Goal: Task Accomplishment & Management: Complete application form

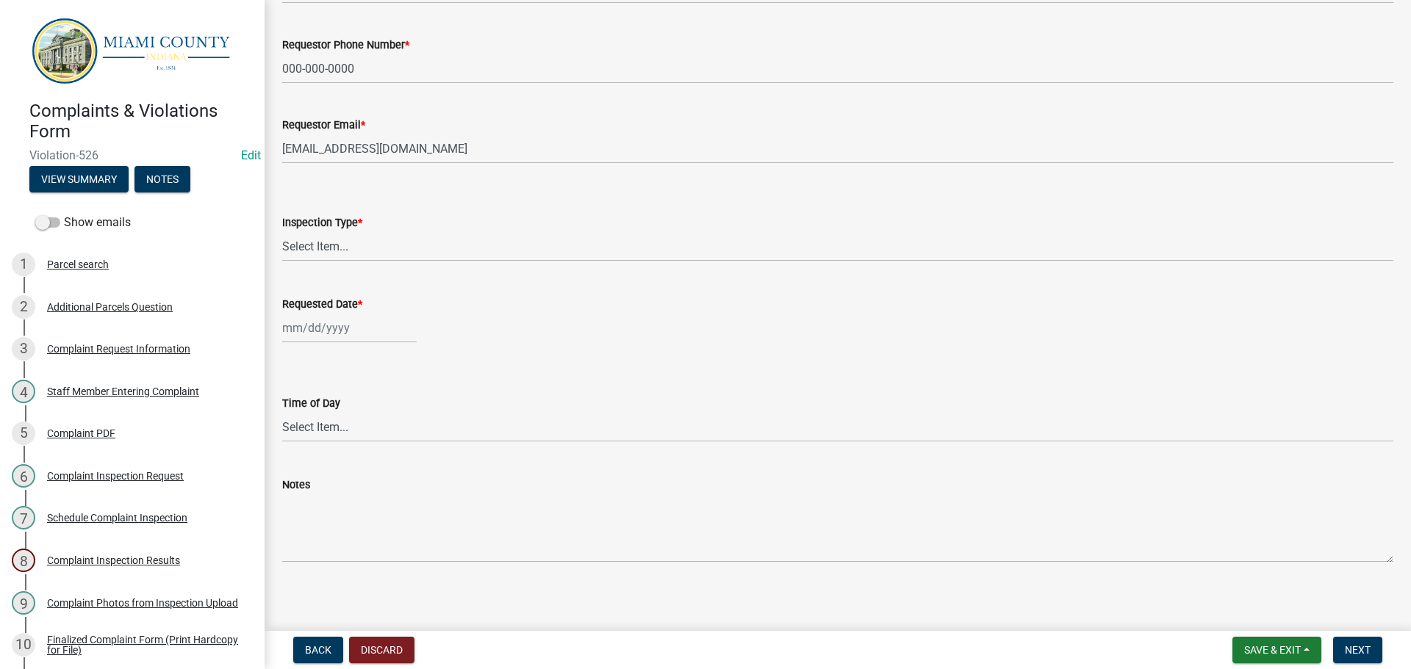
scroll to position [154, 0]
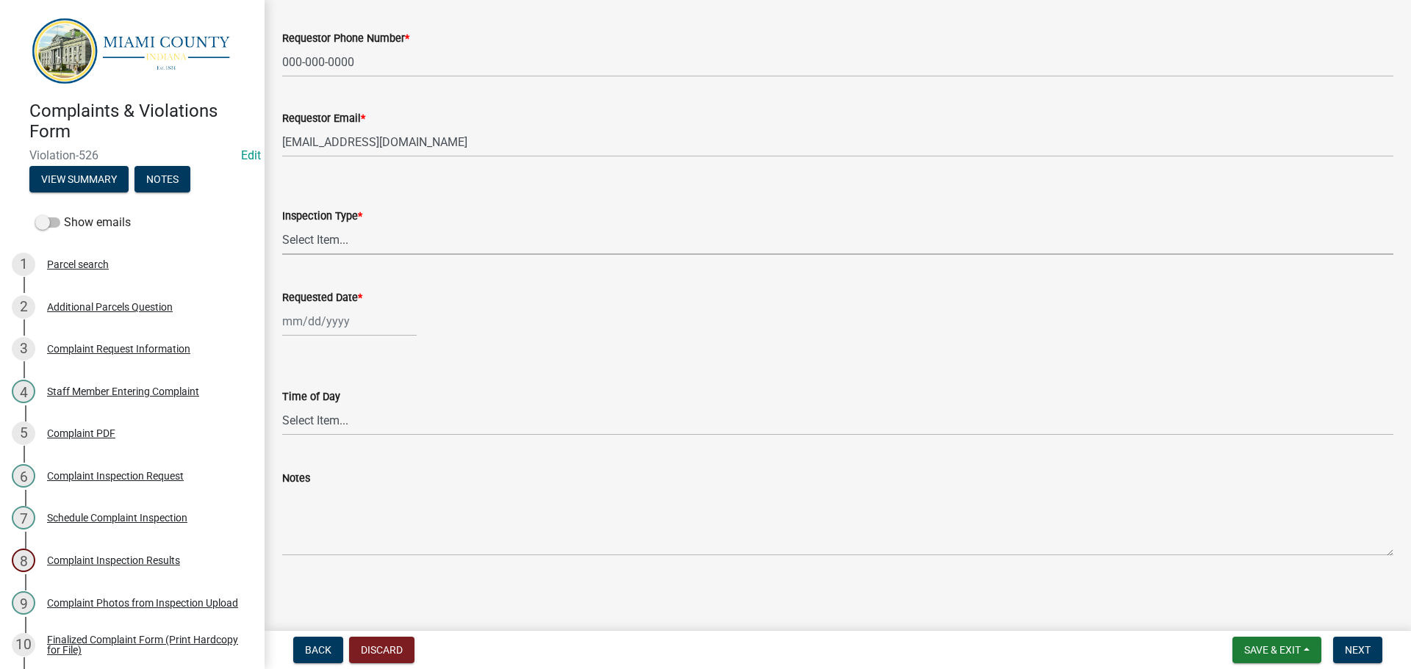
click at [354, 232] on select "Select Item... Mowing Order After Contractor Inspection" at bounding box center [837, 240] width 1111 height 30
click at [282, 225] on select "Select Item... Mowing Order After Contractor Inspection" at bounding box center [837, 240] width 1111 height 30
select select "2ad8afcb-f3b2-45a7-ba9d-19177d2045a5"
click at [353, 320] on div at bounding box center [349, 321] width 134 height 30
select select "8"
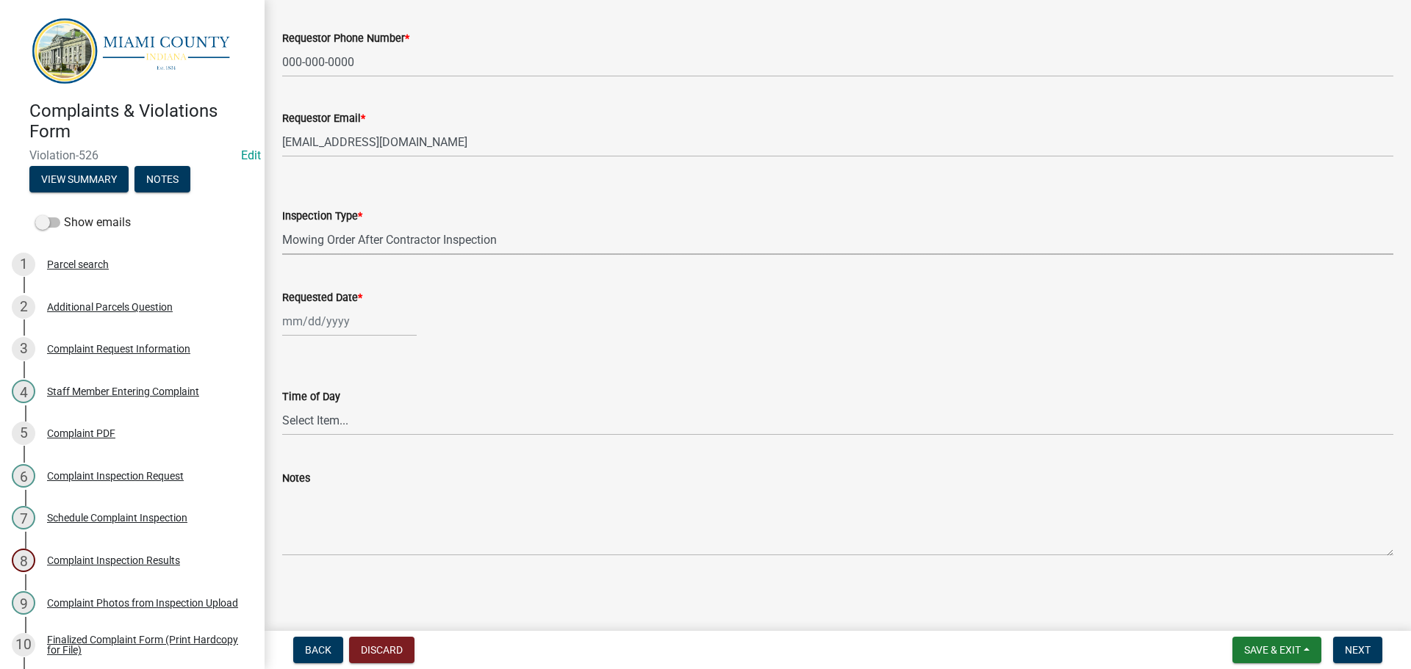
select select "2025"
click at [392, 453] on div "15" at bounding box center [391, 447] width 24 height 24
type input "[DATE]"
click at [1372, 655] on button "Next" at bounding box center [1357, 650] width 49 height 26
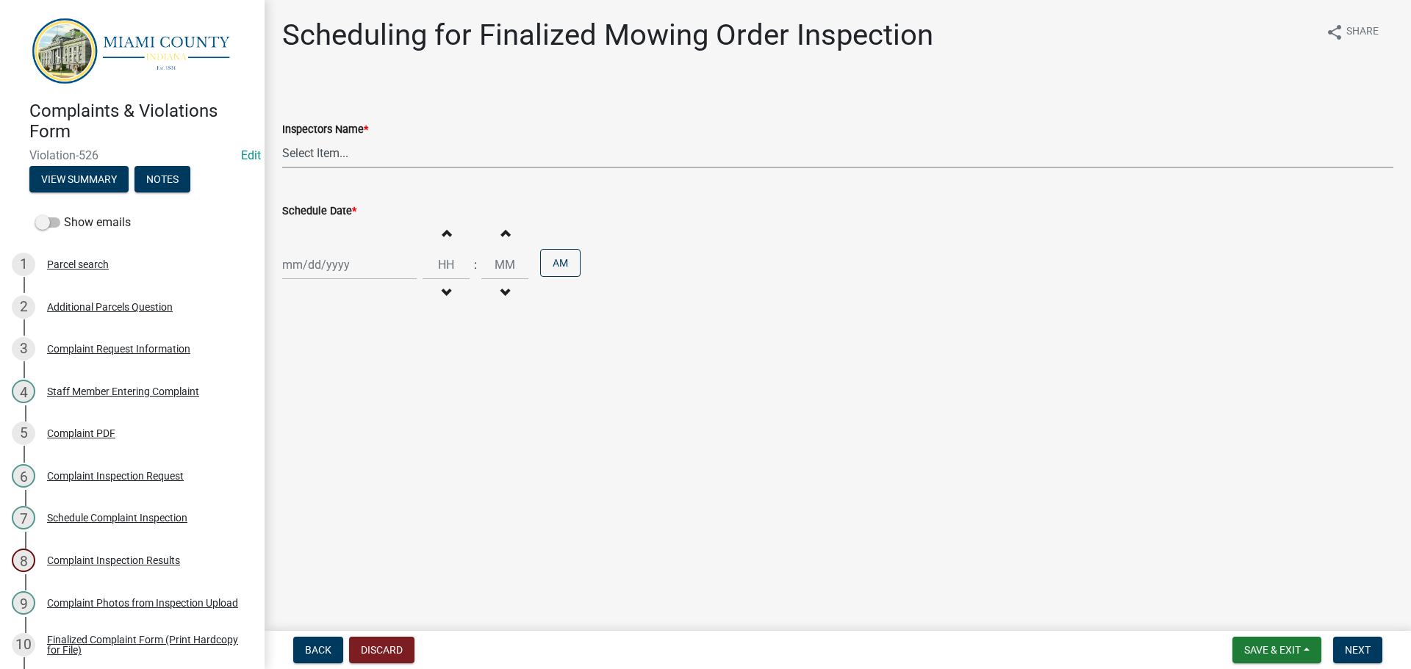
click at [334, 148] on select "Select Item... bmthomas ([PERSON_NAME]) croser ([PERSON_NAME]) [PERSON_NAME] ([…" at bounding box center [837, 153] width 1111 height 30
select select "0324ce59-dc13-463c-88f6-21718b6e040a"
click at [282, 138] on select "Select Item... bmthomas ([PERSON_NAME]) croser ([PERSON_NAME]) [PERSON_NAME] ([…" at bounding box center [837, 153] width 1111 height 30
click at [342, 267] on div at bounding box center [349, 265] width 134 height 30
select select "8"
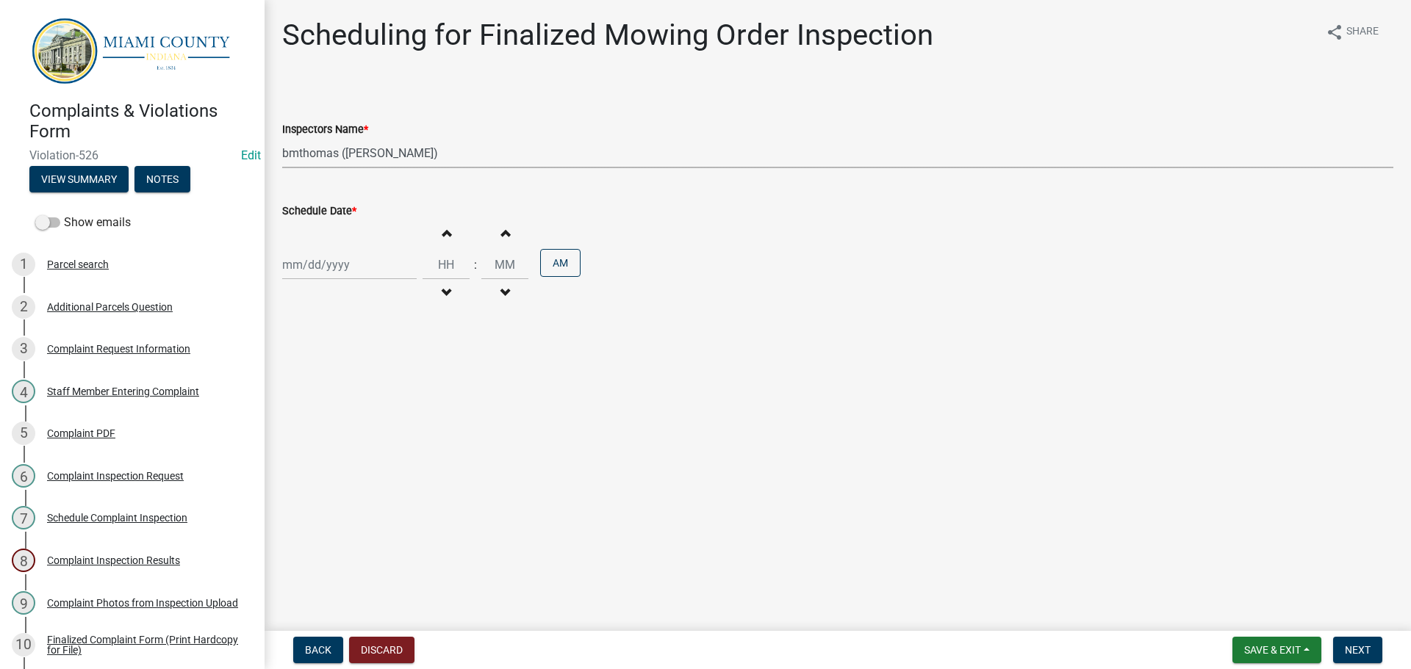
select select "2025"
click at [396, 384] on div "15" at bounding box center [391, 390] width 24 height 24
type input "[DATE]"
click at [1373, 647] on button "Next" at bounding box center [1357, 650] width 49 height 26
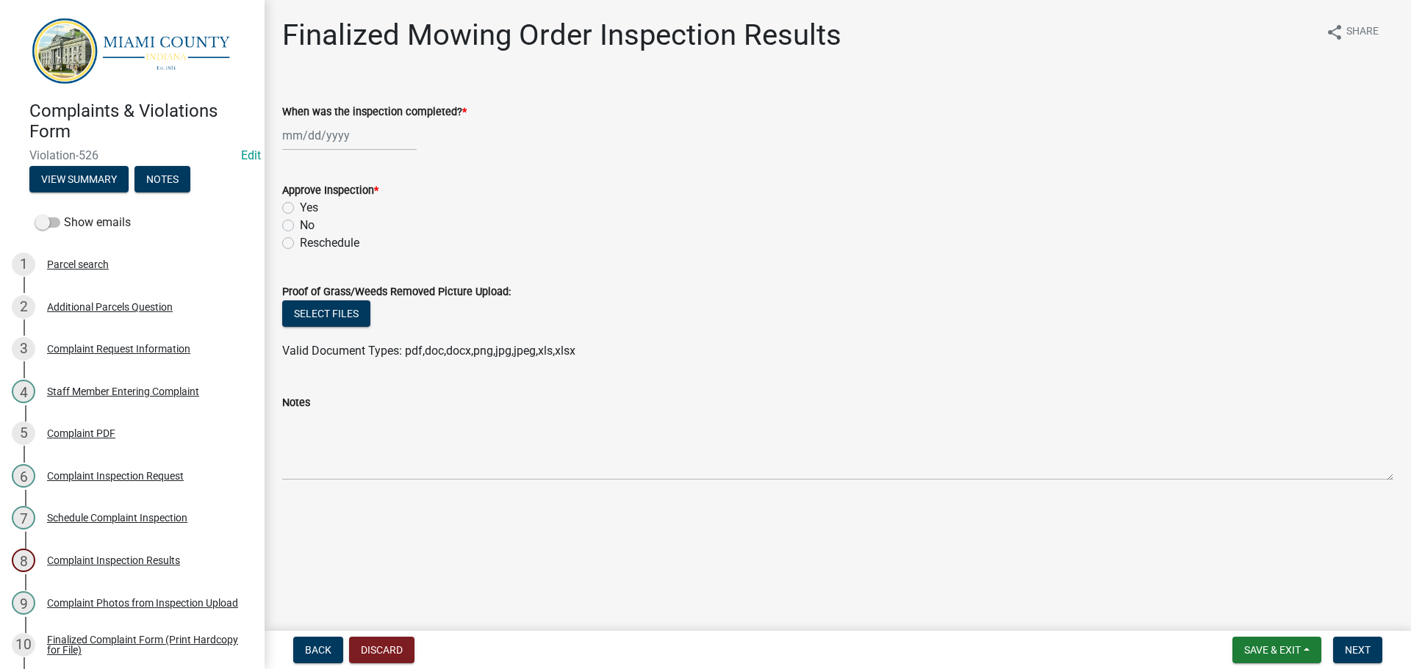
select select "8"
select select "2025"
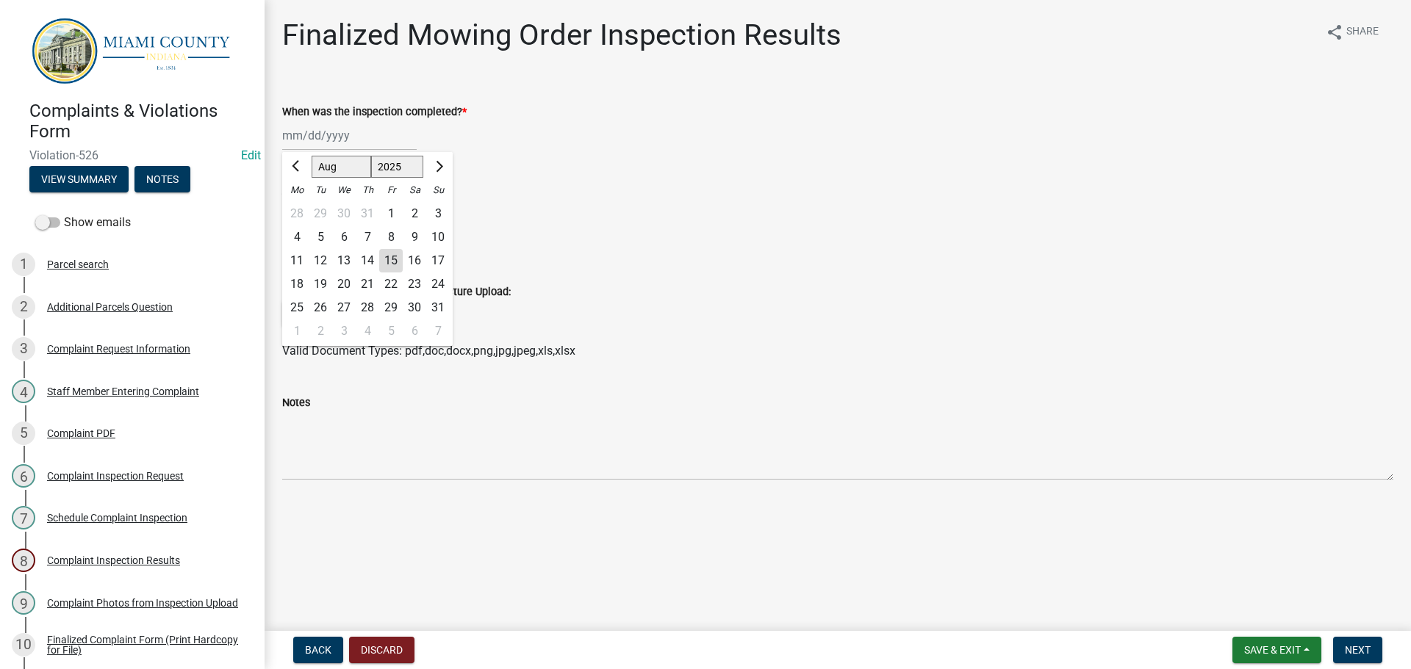
click at [312, 133] on div "[PERSON_NAME] Feb Mar Apr [PERSON_NAME][DATE] Oct Nov [DATE] 1526 1527 1528 152…" at bounding box center [349, 135] width 134 height 30
click at [390, 257] on div "15" at bounding box center [391, 261] width 24 height 24
type input "[DATE]"
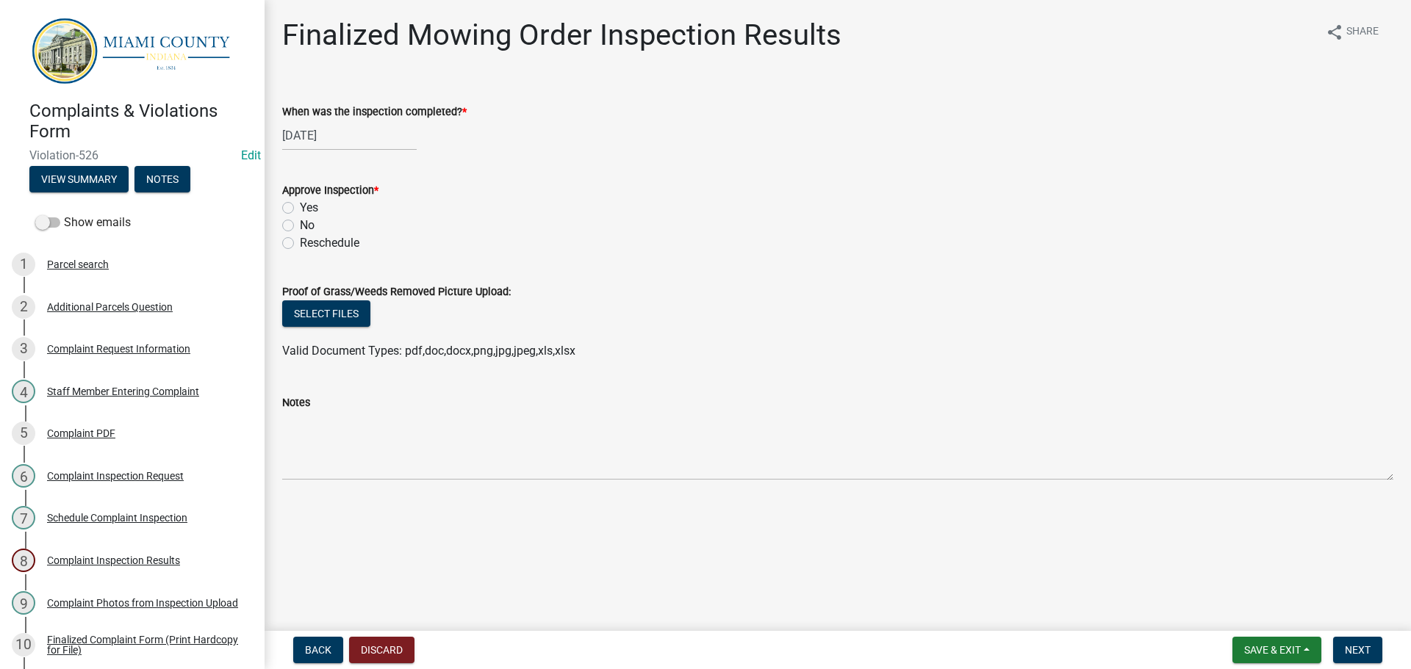
click at [300, 207] on label "Yes" at bounding box center [309, 208] width 18 height 18
click at [300, 207] on input "Yes" at bounding box center [305, 204] width 10 height 10
radio input "true"
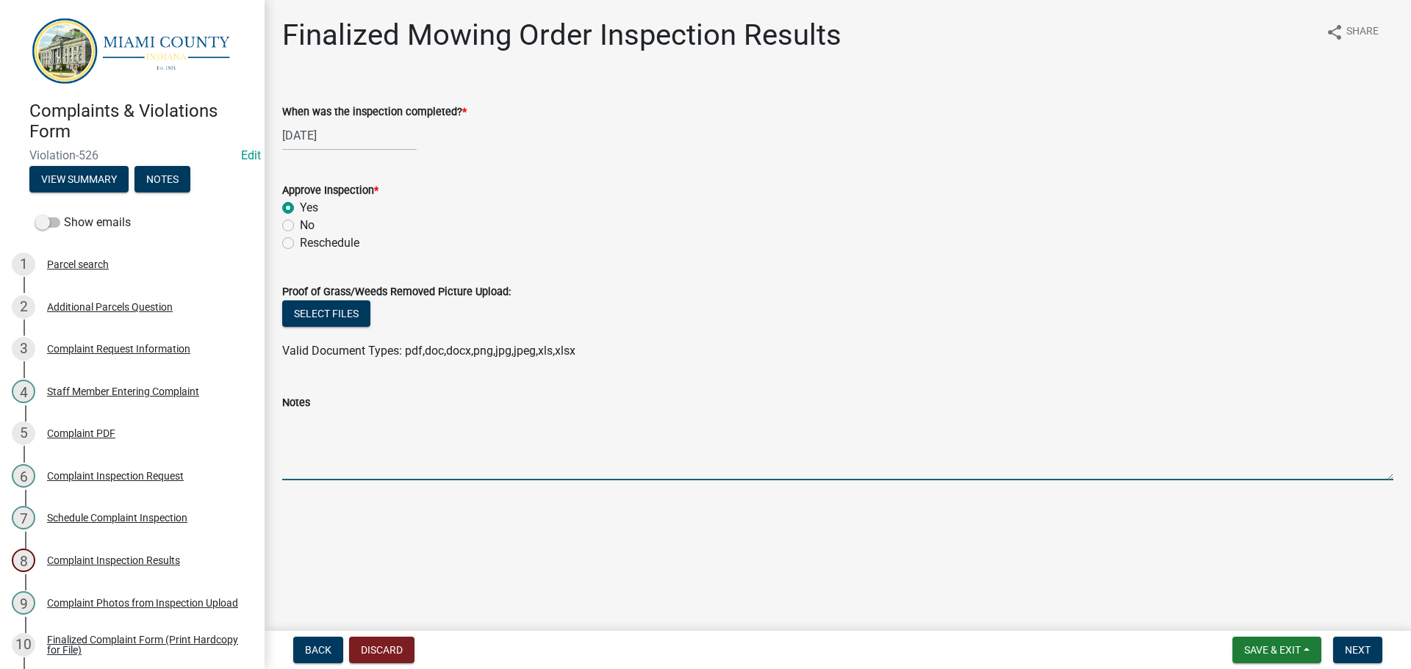
click at [538, 451] on textarea "Notes" at bounding box center [837, 445] width 1111 height 69
type textarea "Grass & weeds were cut by mowing contractor -BT"
click at [1346, 647] on span "Next" at bounding box center [1358, 650] width 26 height 12
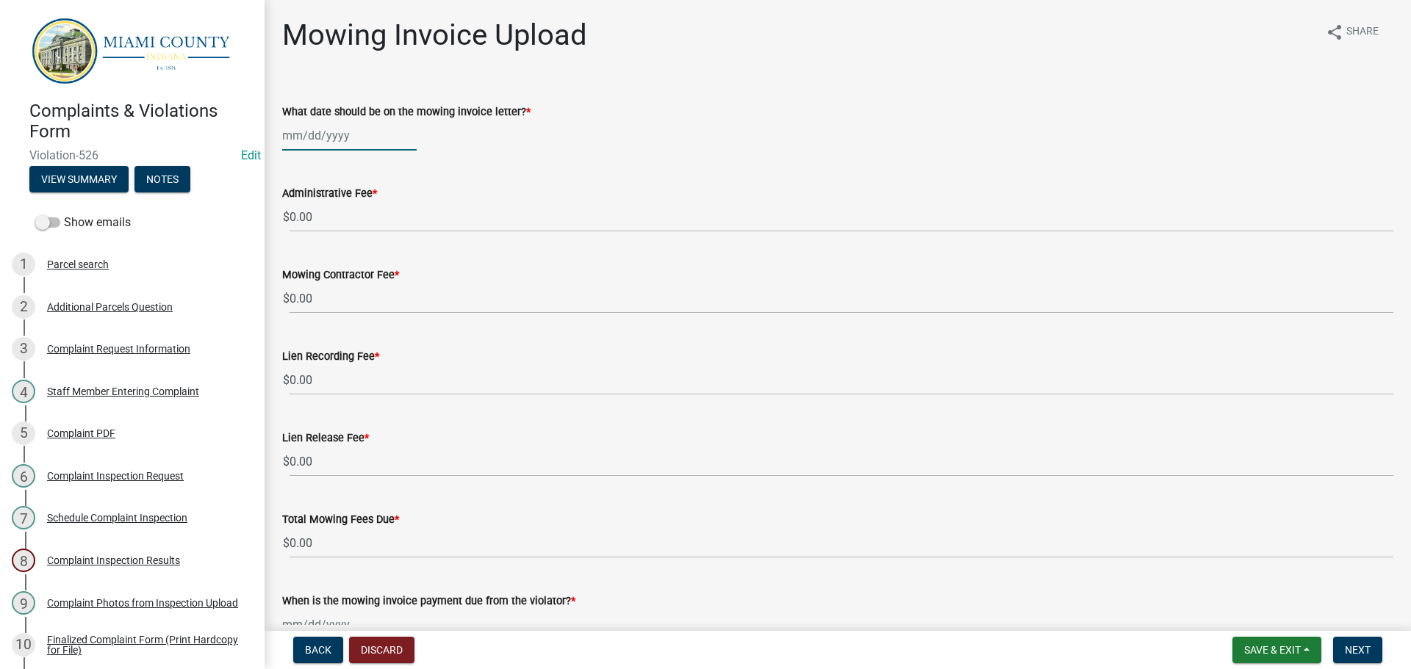
select select "8"
select select "2025"
click at [314, 132] on div "[PERSON_NAME] Feb Mar Apr [PERSON_NAME][DATE] Oct Nov [DATE] 1526 1527 1528 152…" at bounding box center [349, 135] width 134 height 30
click at [389, 264] on div "15" at bounding box center [391, 261] width 24 height 24
type input "[DATE]"
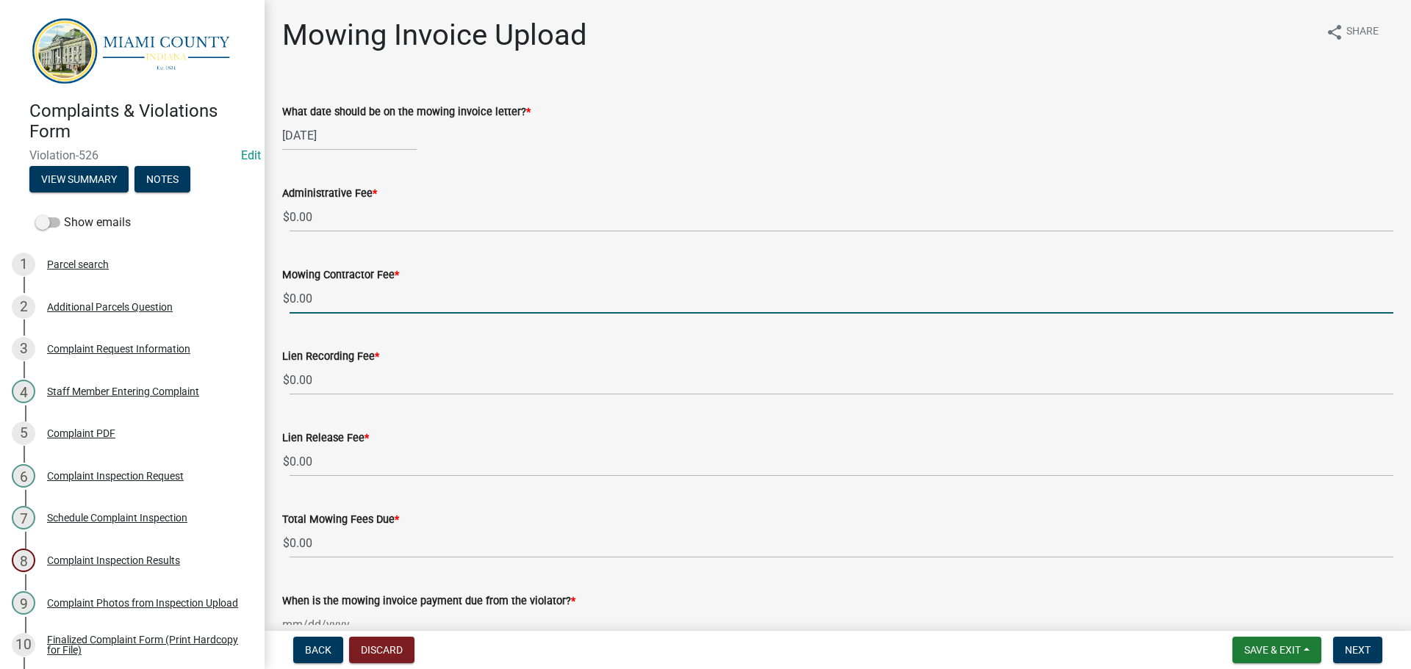
click at [328, 298] on input "0.00" at bounding box center [841, 299] width 1104 height 30
type input "0"
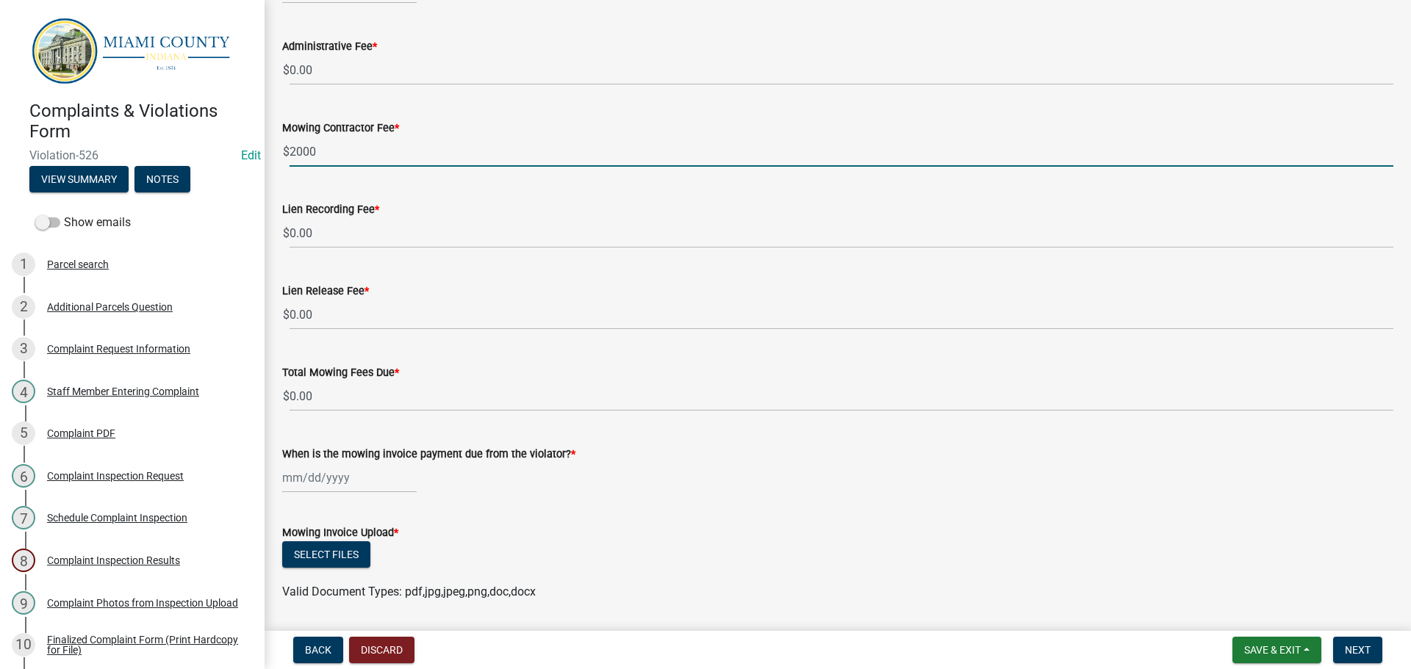
scroll to position [73, 0]
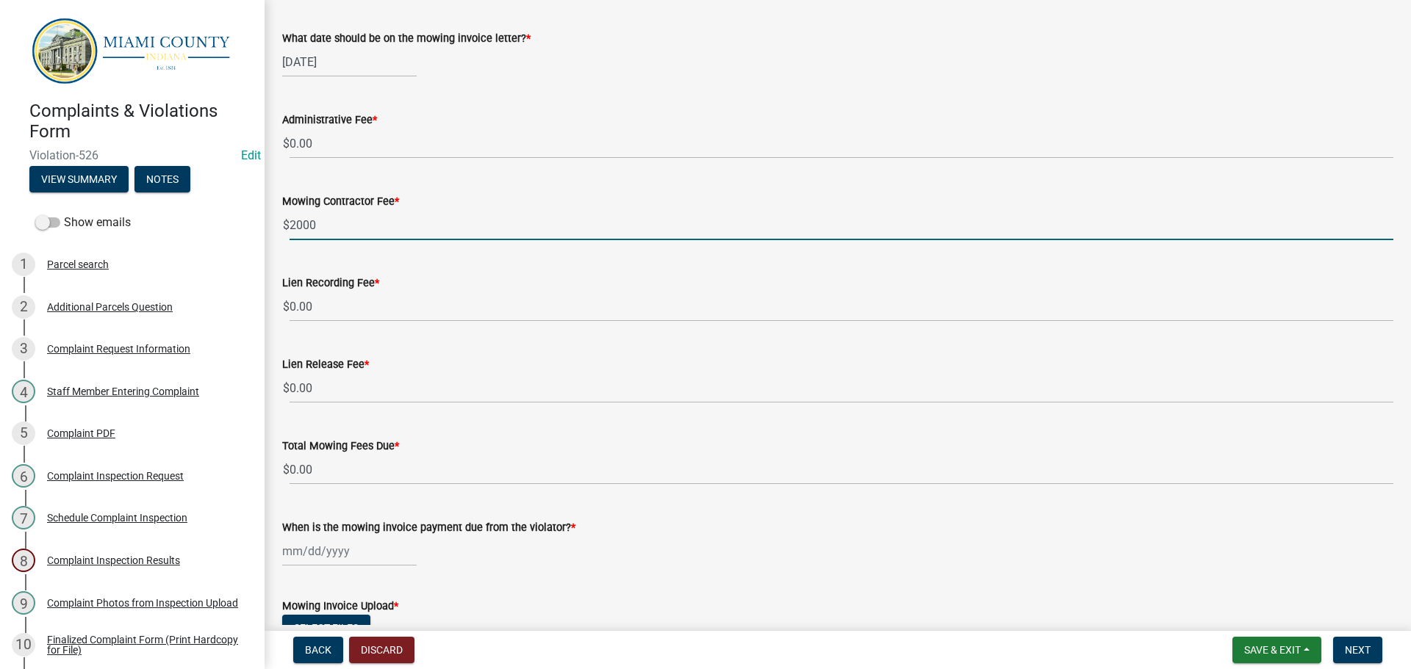
type input "2000"
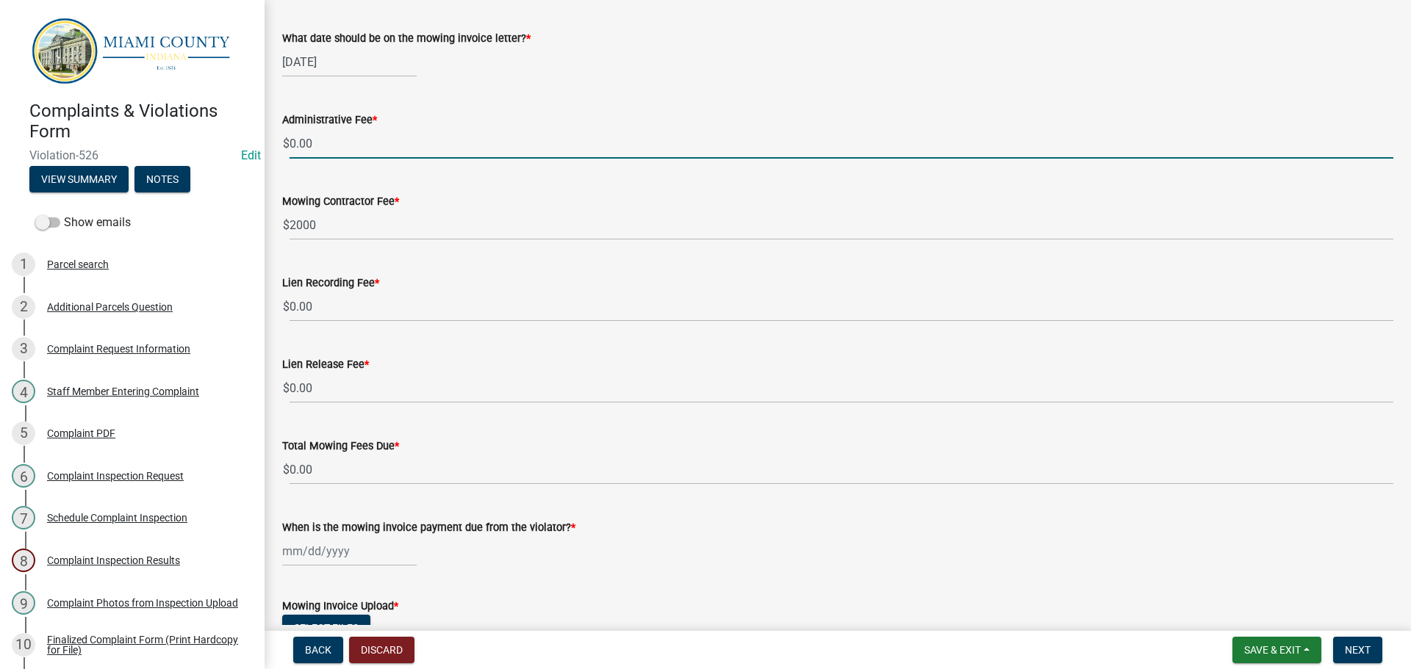
drag, startPoint x: 320, startPoint y: 142, endPoint x: 244, endPoint y: 141, distance: 76.4
click at [244, 141] on div "Complaints & Violations Form Violation-526 Edit View Summary Notes Show emails …" at bounding box center [705, 334] width 1411 height 669
click at [376, 291] on div "Lien Recording Fee *" at bounding box center [837, 283] width 1111 height 18
click at [331, 144] on input "10" at bounding box center [841, 144] width 1104 height 30
type input "10.00"
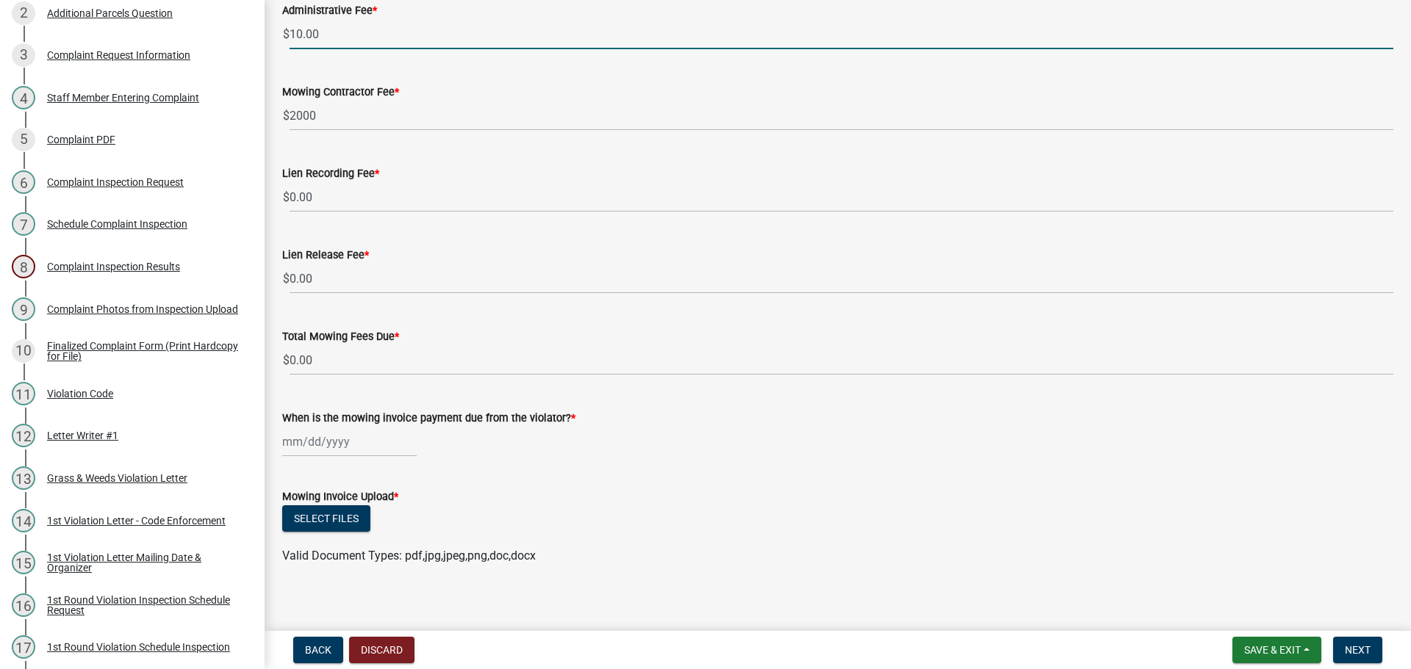
scroll to position [193, 0]
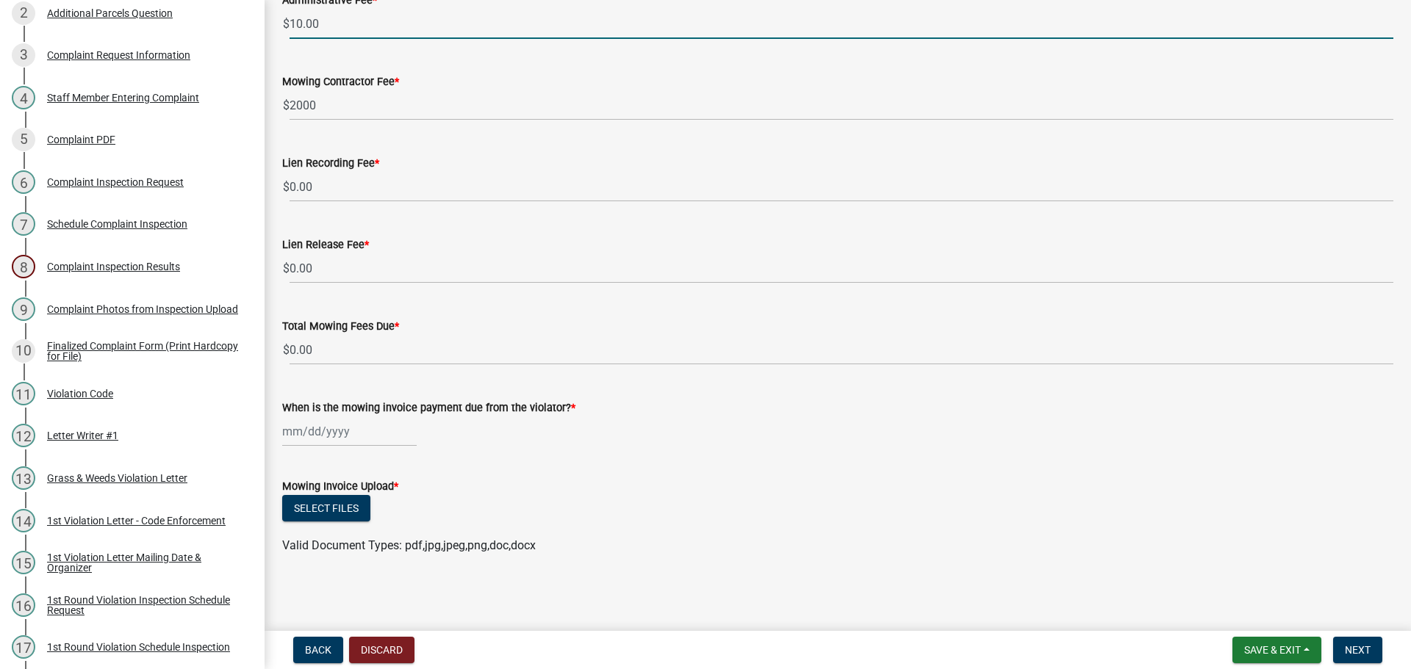
click at [357, 430] on div at bounding box center [349, 432] width 134 height 30
select select "8"
select select "2025"
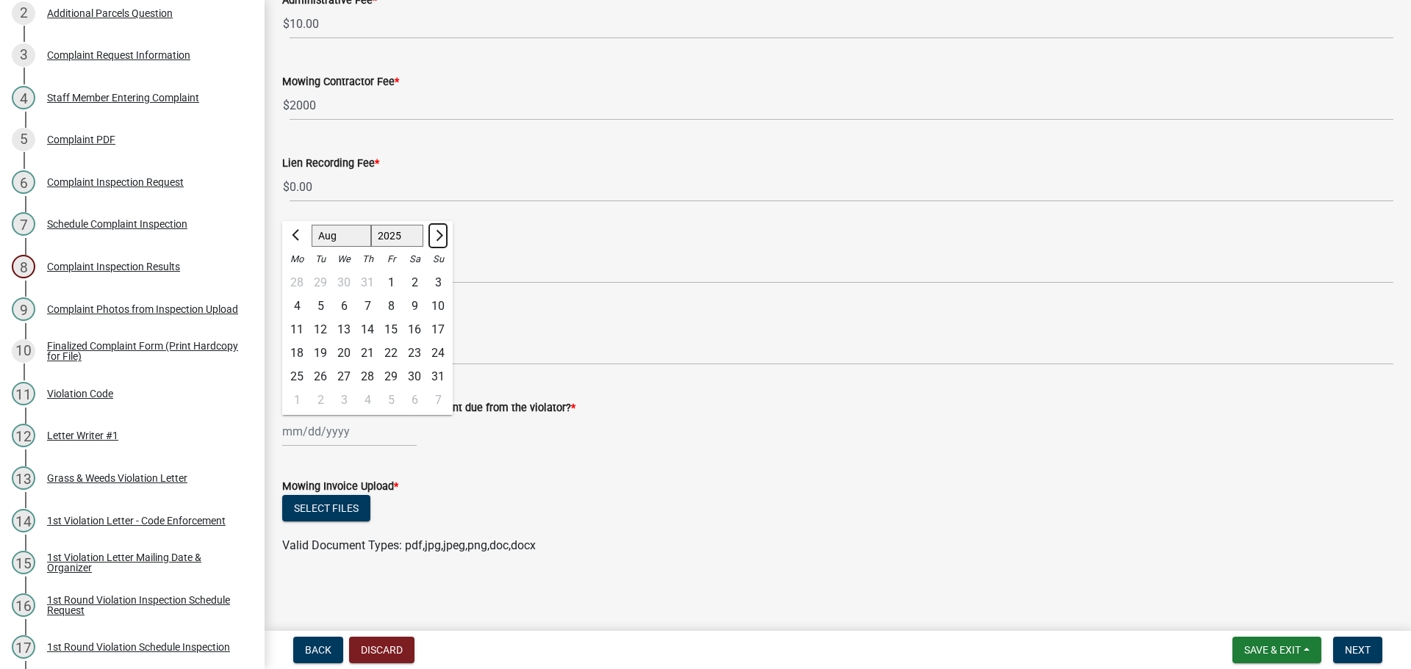
click at [444, 240] on button "Next month" at bounding box center [438, 236] width 18 height 24
select select "9"
click at [301, 329] on div "15" at bounding box center [297, 330] width 24 height 24
type input "[DATE]"
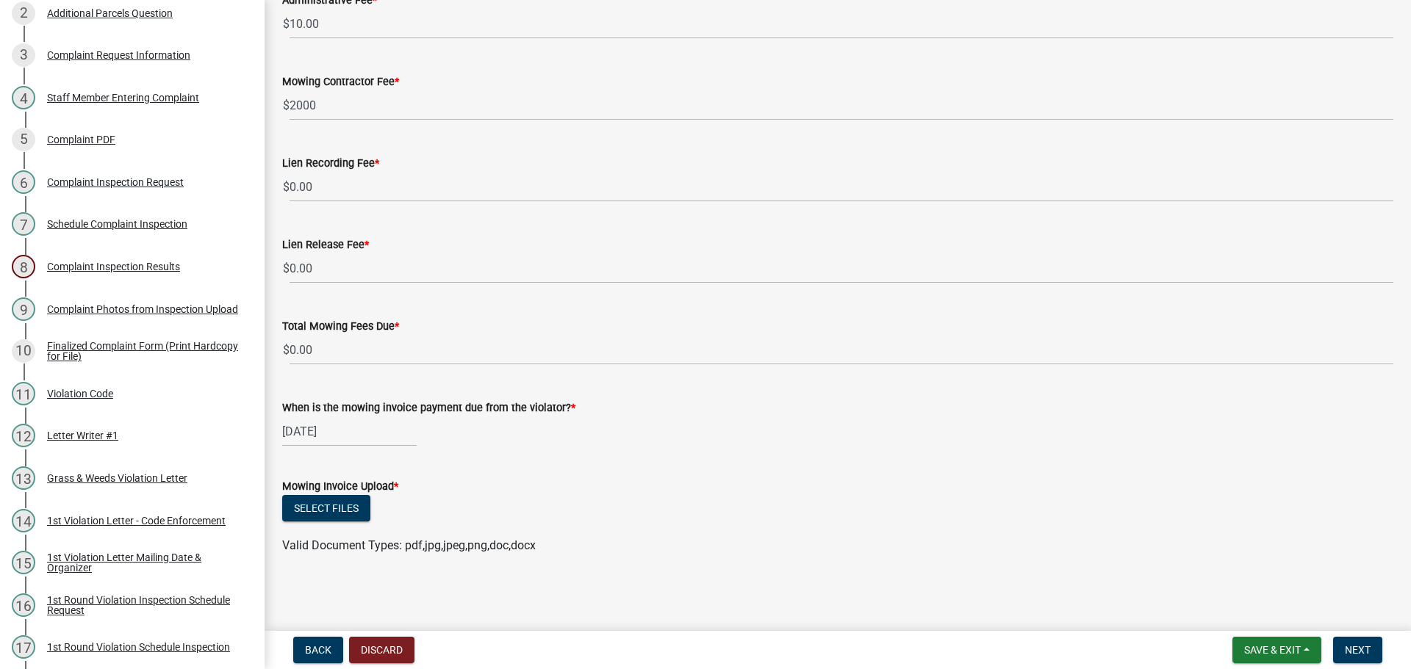
click at [457, 470] on form "Mowing Invoice Upload * Select files Valid Document Types: pdf,jpg,jpeg,png,doc…" at bounding box center [837, 507] width 1111 height 95
click at [344, 512] on button "Select files" at bounding box center [326, 508] width 88 height 26
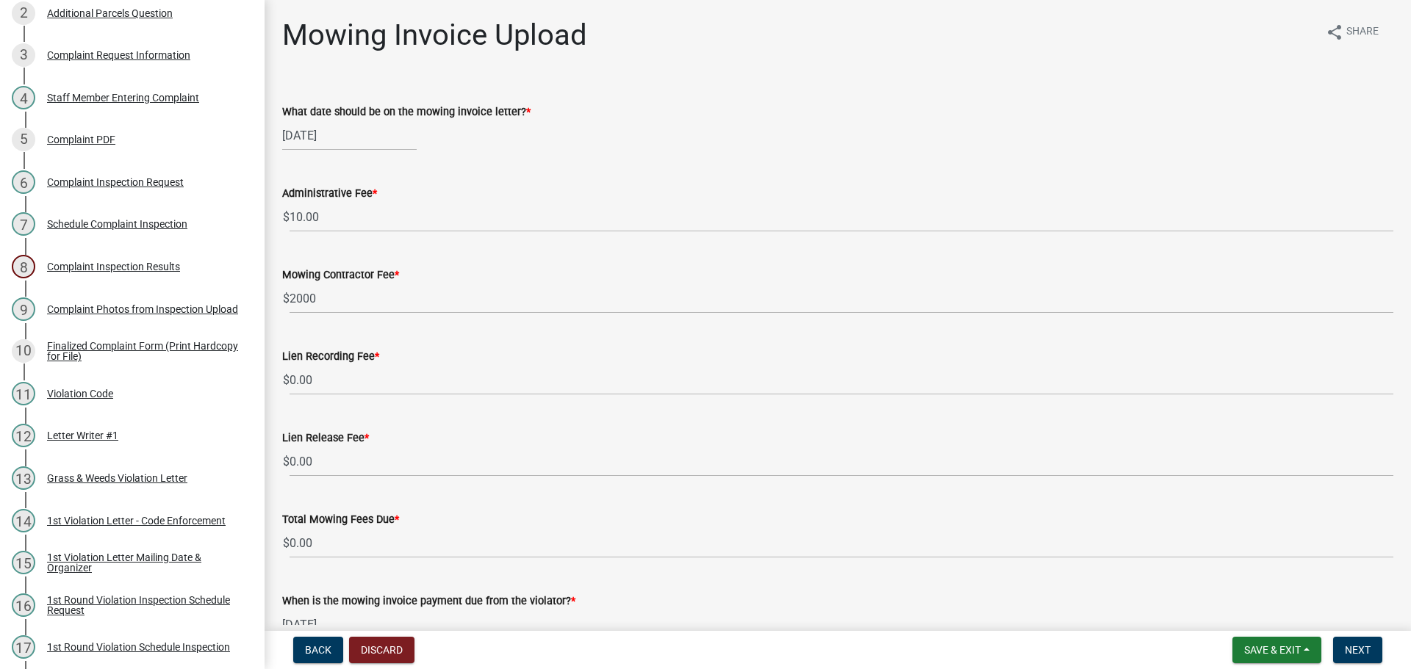
scroll to position [73, 0]
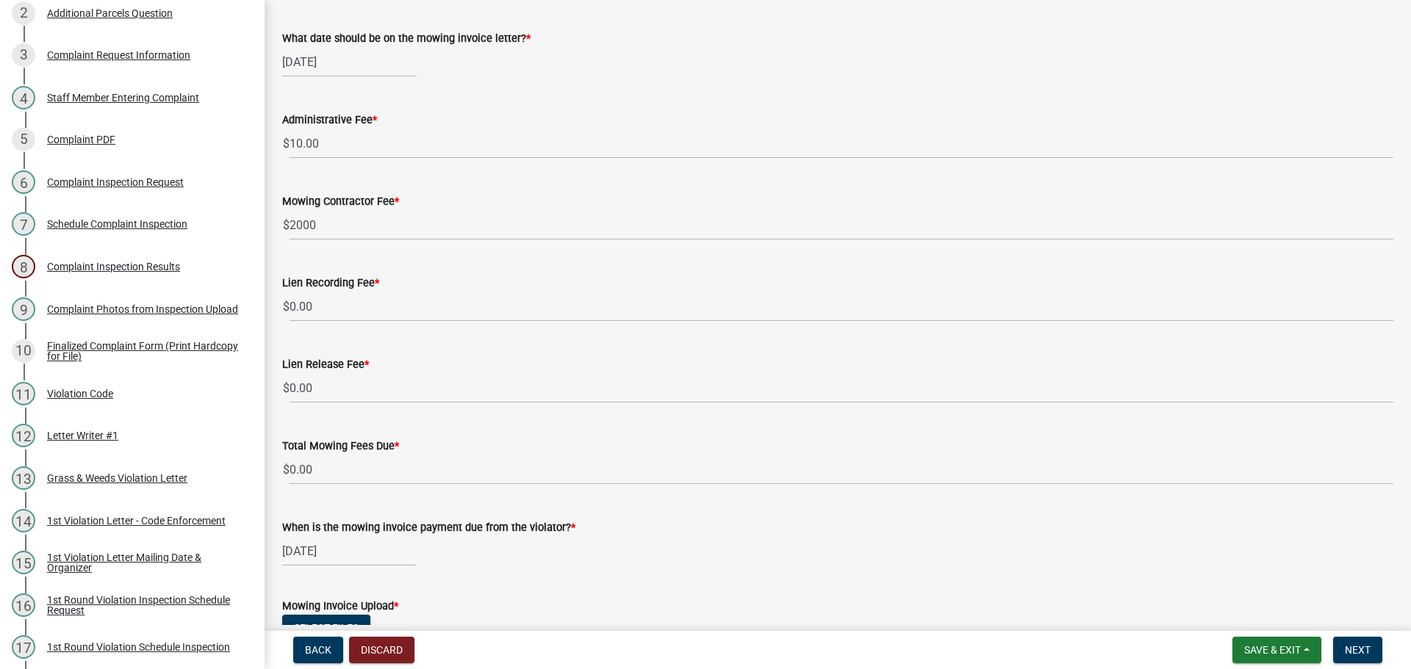
click at [345, 323] on wm-data-entity-input "Lien Recording Fee * $ 0.00" at bounding box center [837, 294] width 1111 height 82
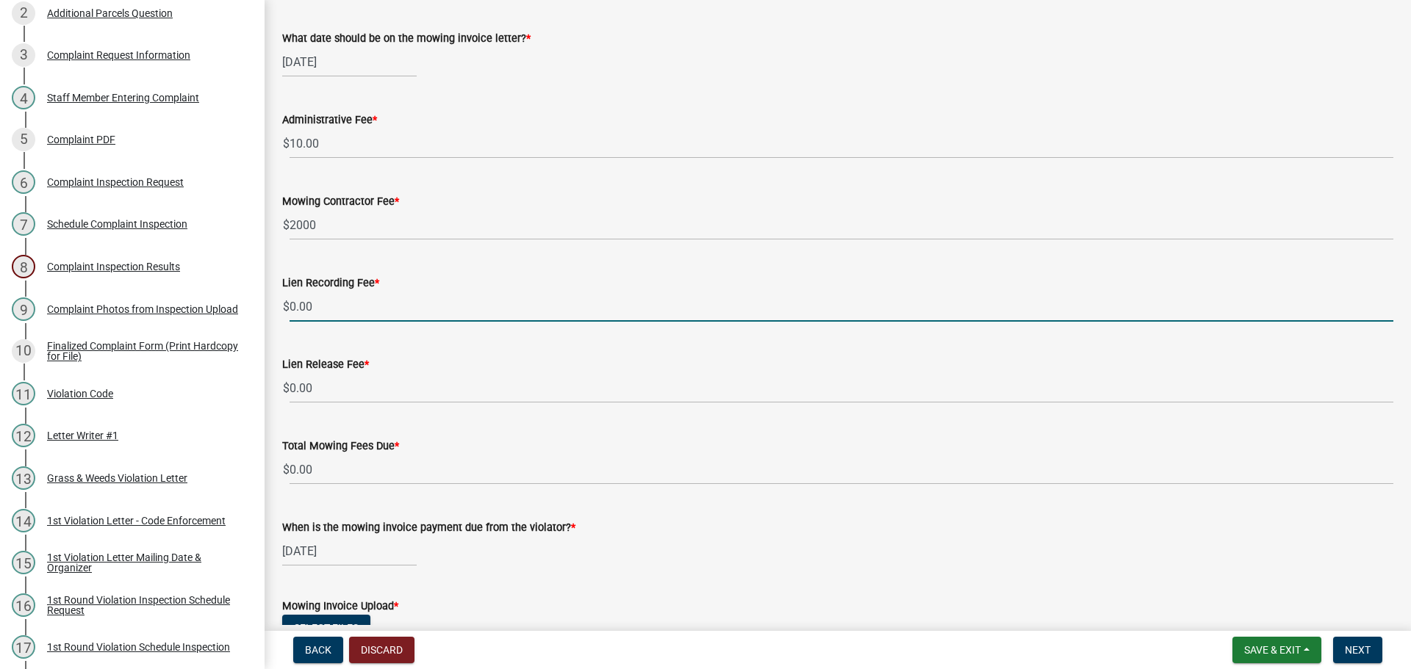
click at [345, 308] on input "0.00" at bounding box center [841, 307] width 1104 height 30
type input "0"
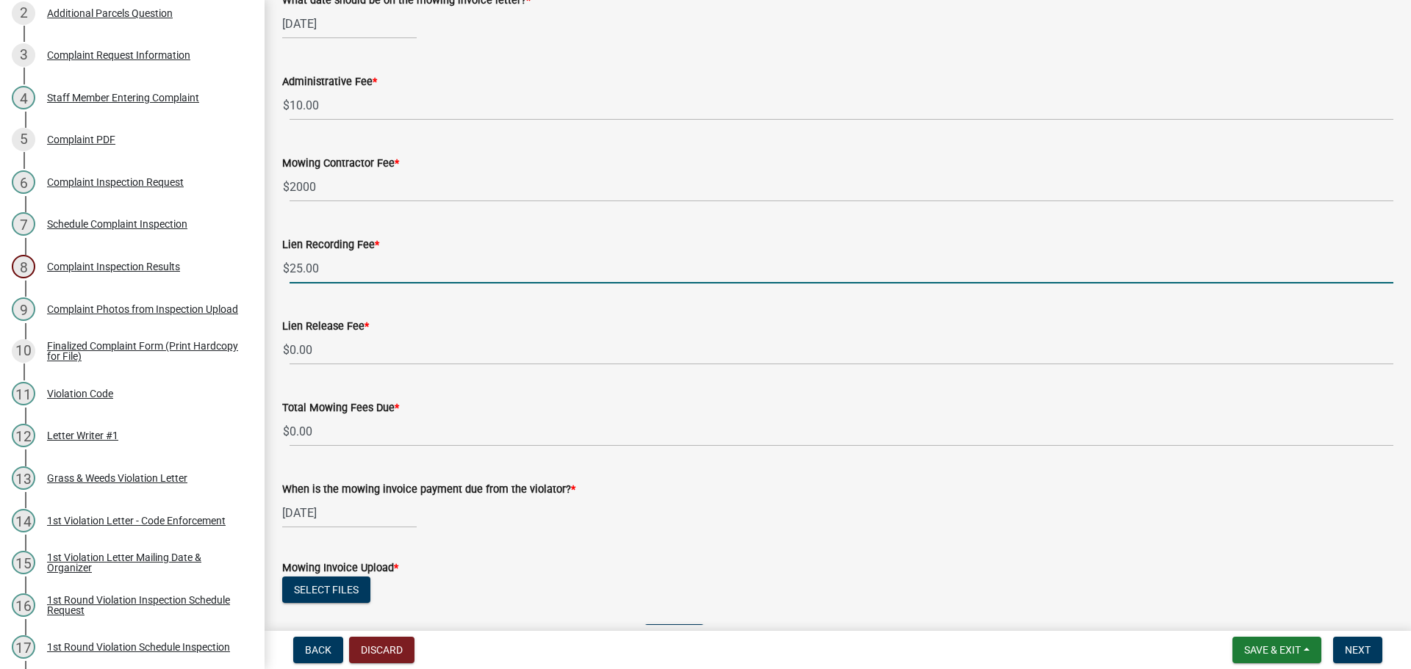
scroll to position [147, 0]
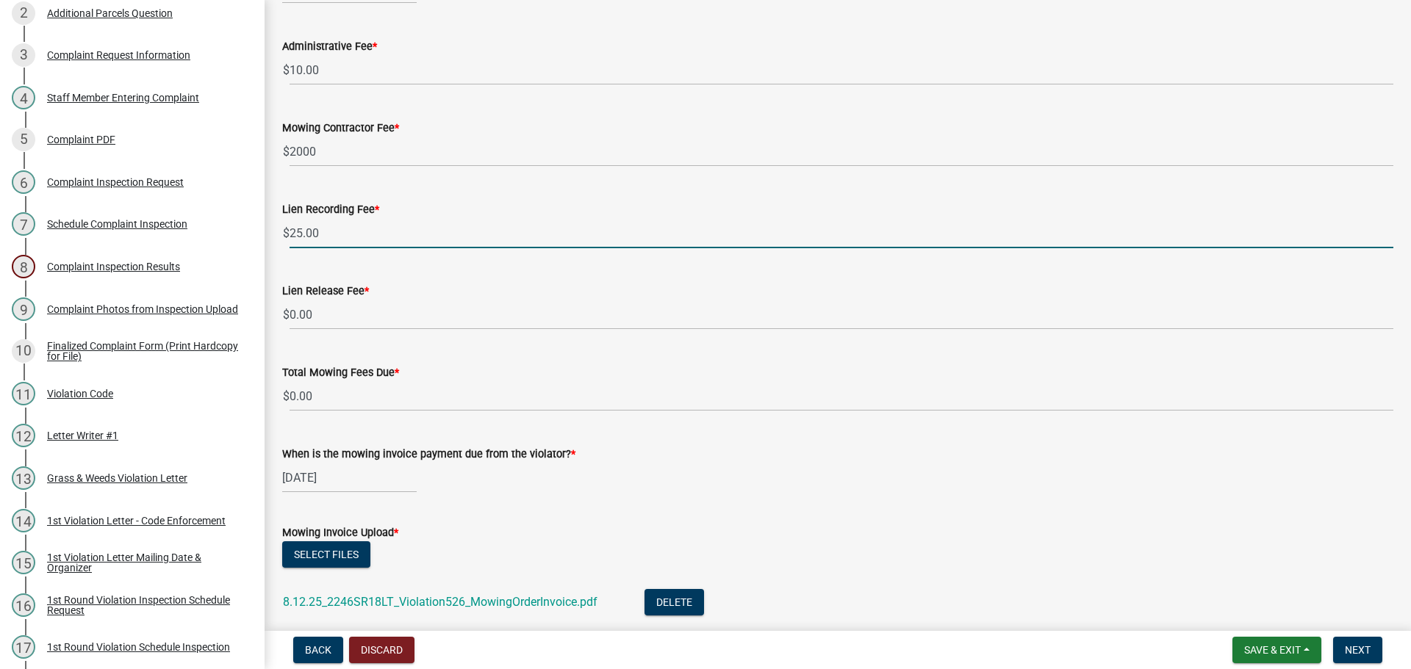
type input "25.00"
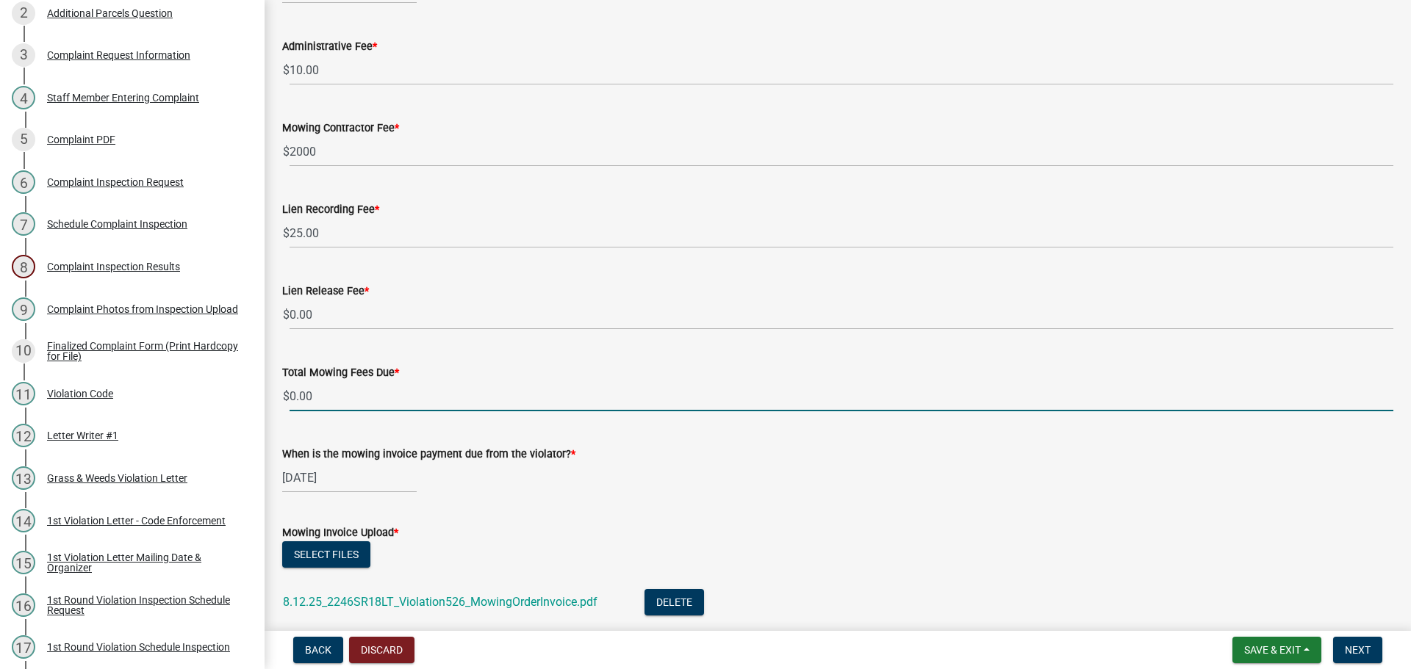
click at [382, 391] on input "0.00" at bounding box center [841, 396] width 1104 height 30
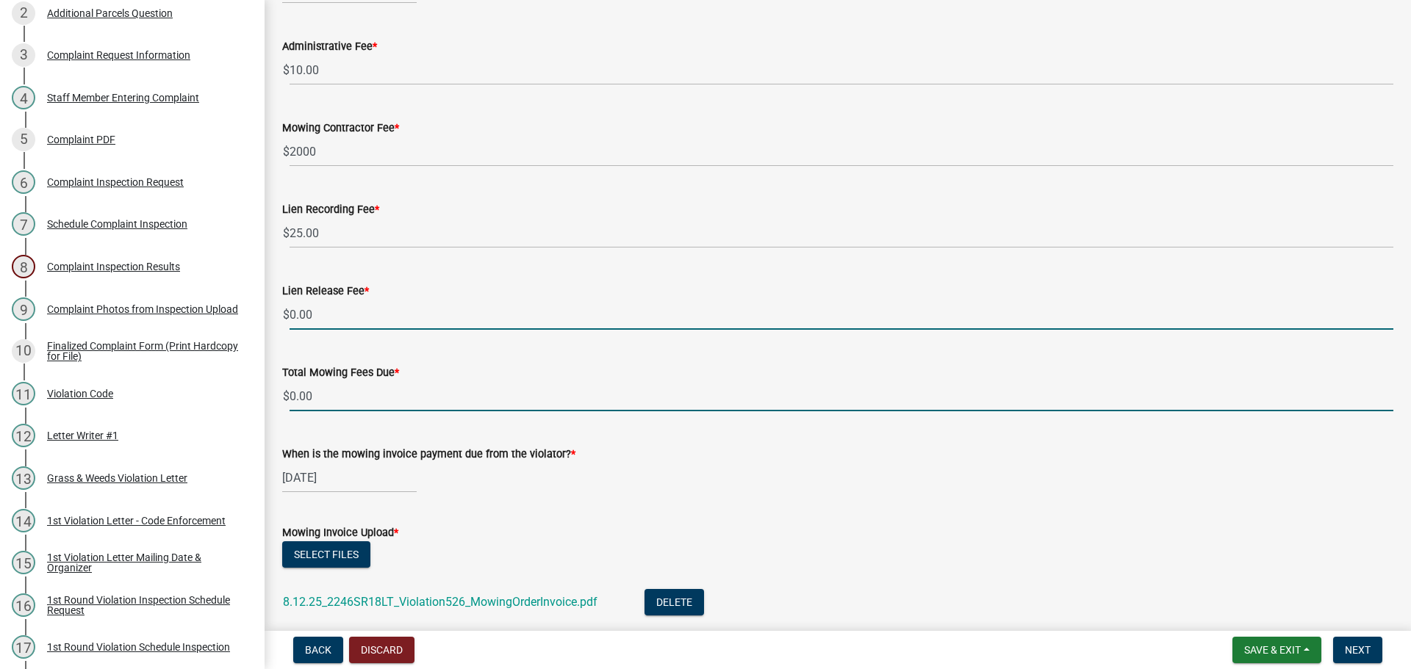
click at [364, 317] on input "0.00" at bounding box center [841, 315] width 1104 height 30
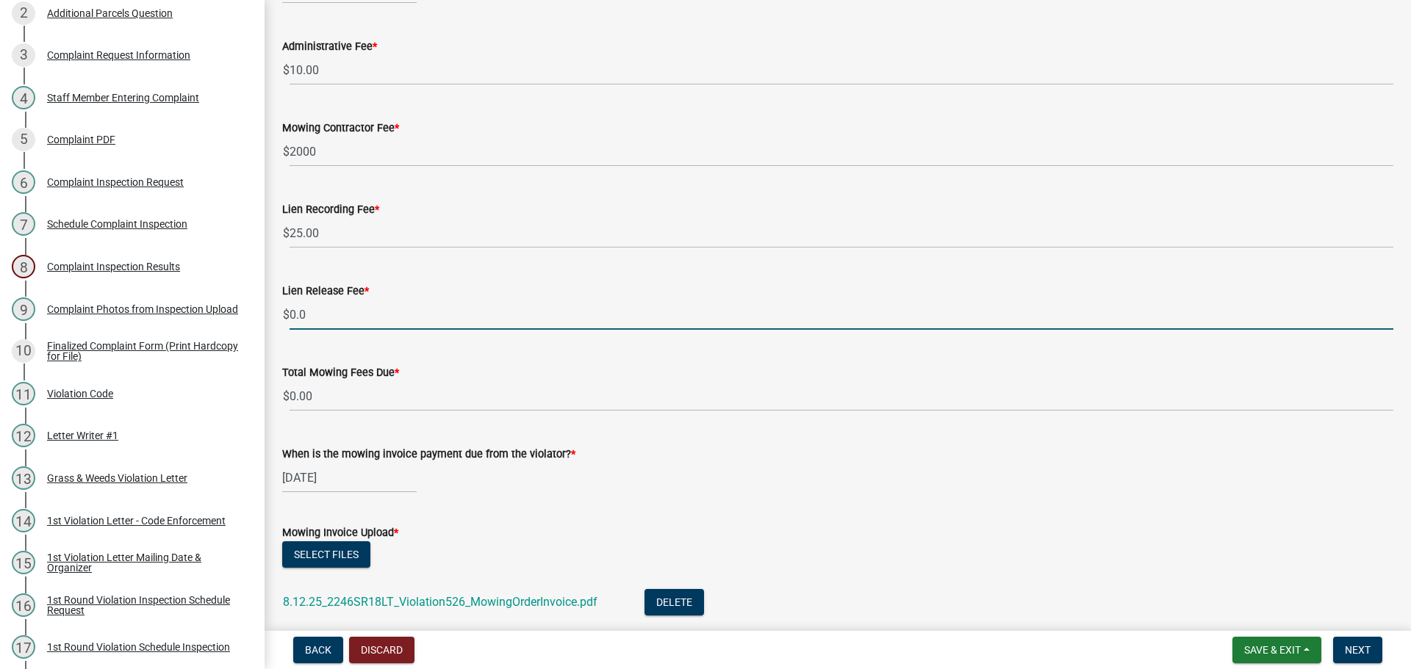
type input "0"
type input "25.00"
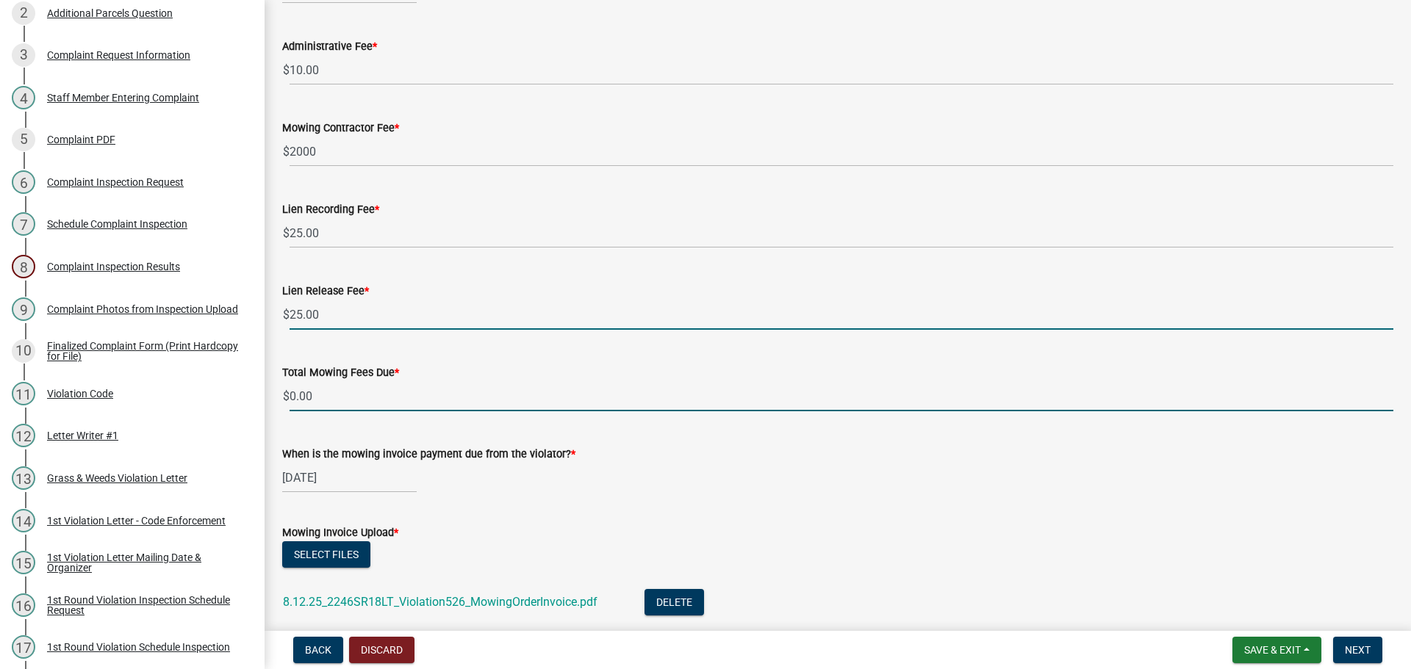
click at [314, 394] on input "0.00" at bounding box center [841, 396] width 1104 height 30
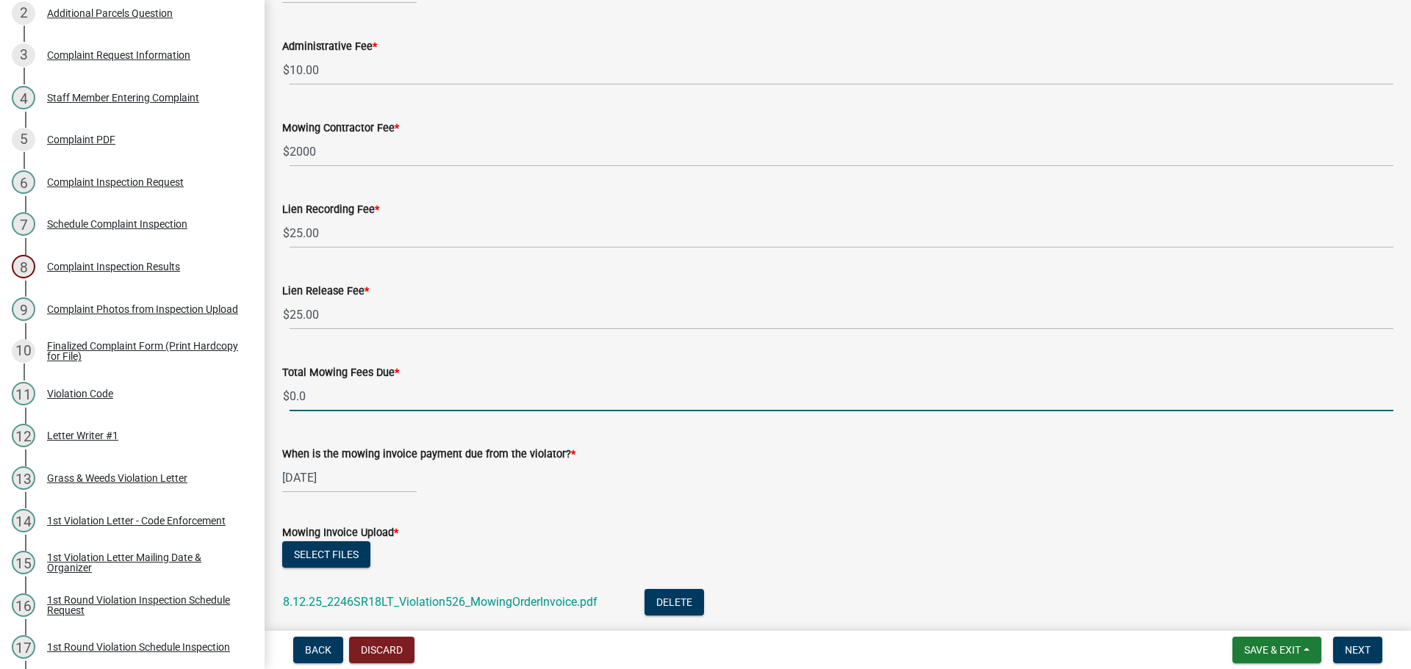
type input "0"
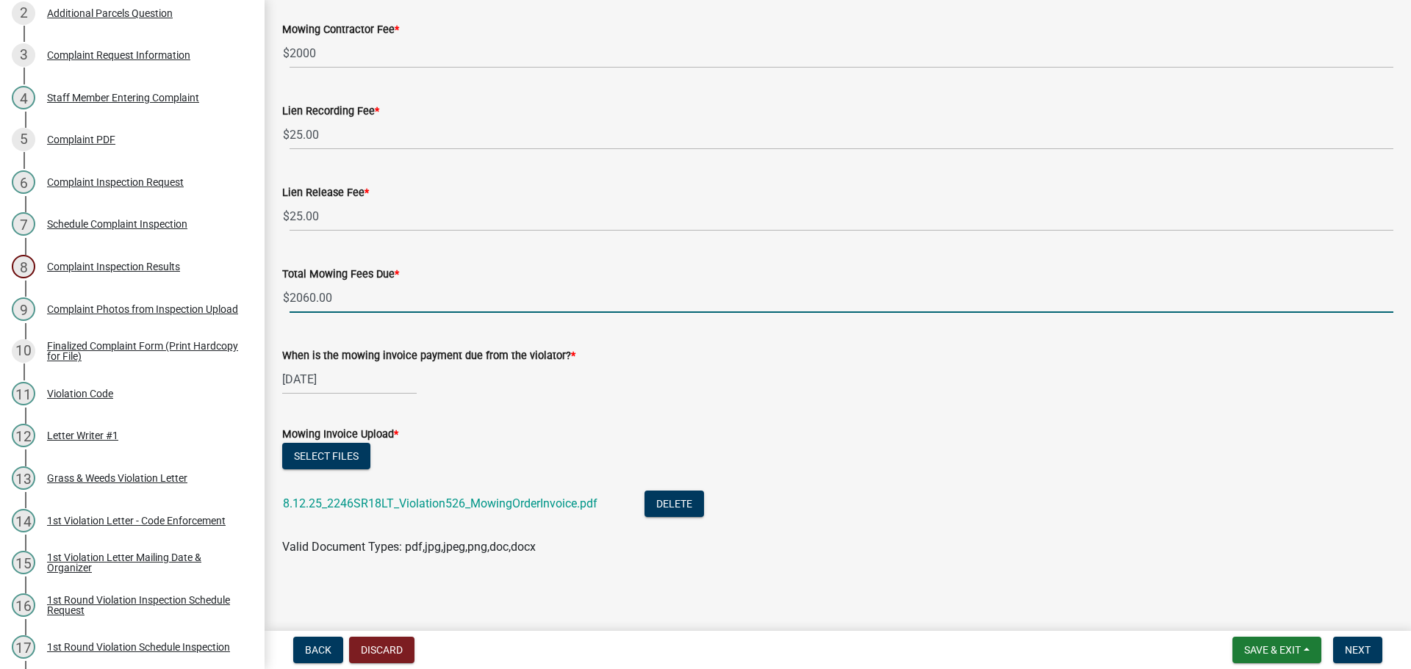
scroll to position [247, 0]
type input "2060.00"
click at [1374, 652] on button "Next" at bounding box center [1357, 650] width 49 height 26
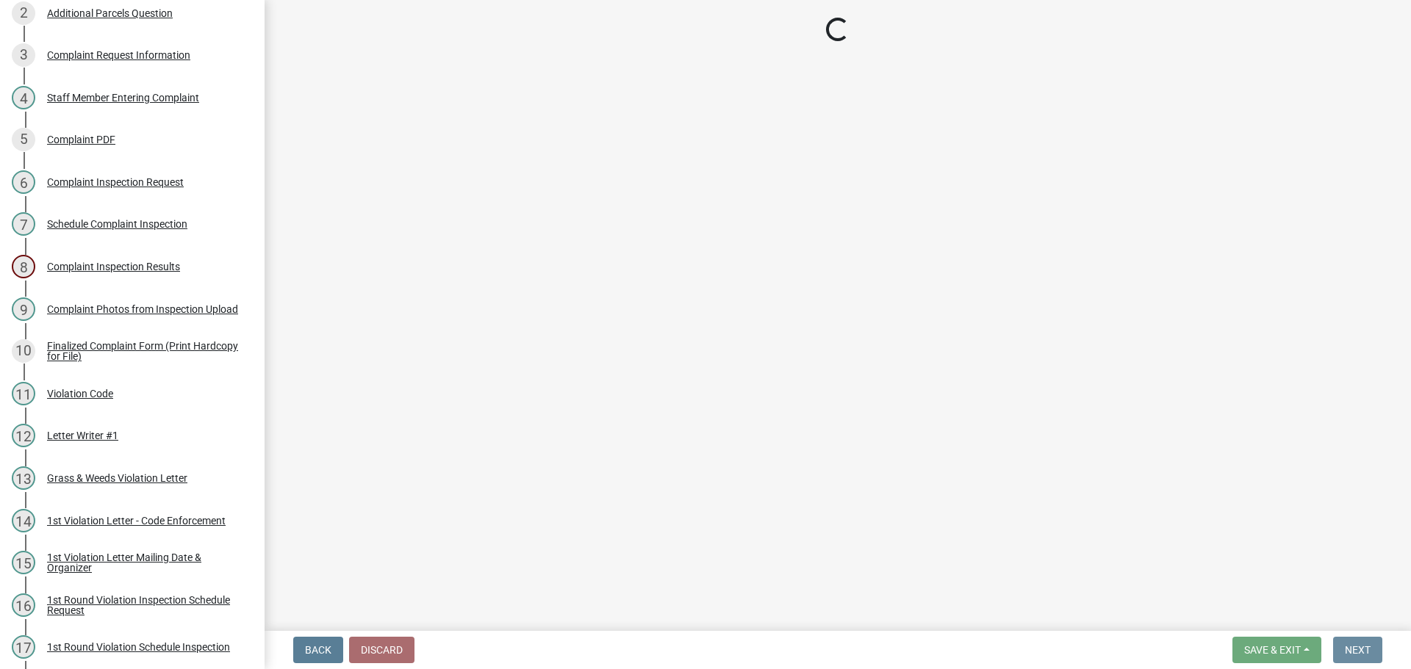
scroll to position [0, 0]
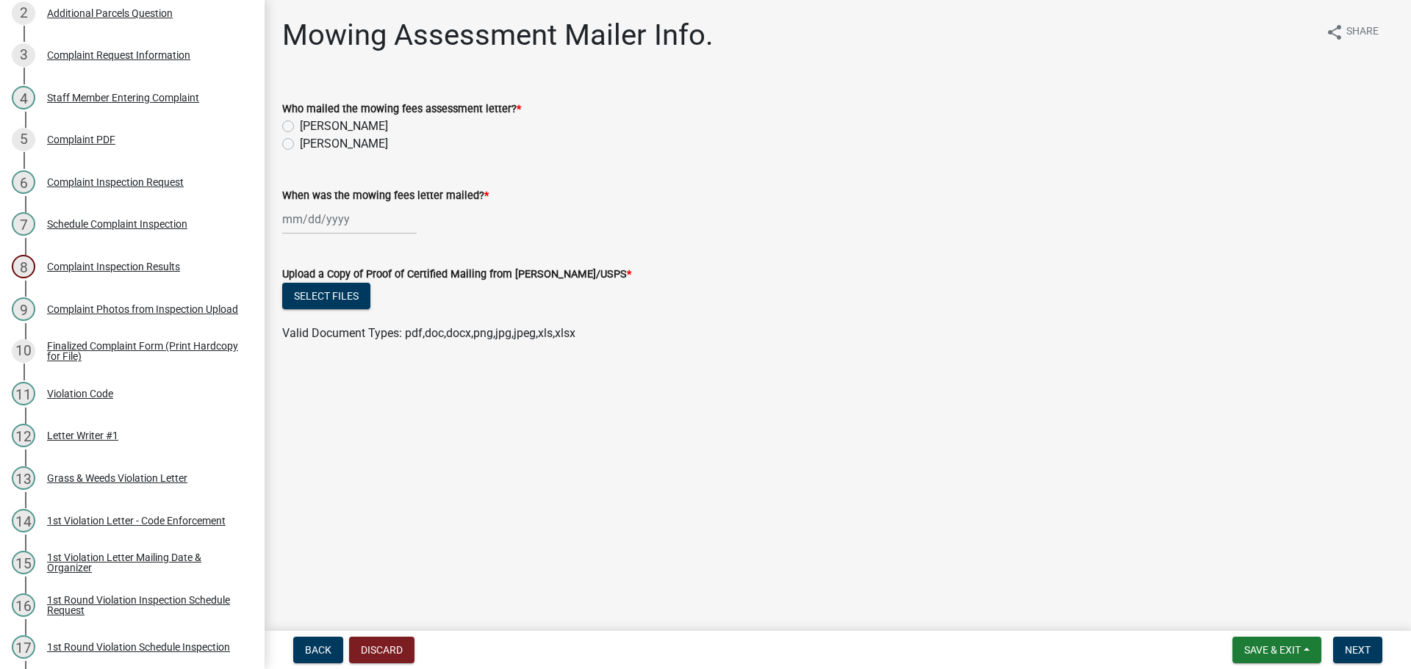
click at [300, 147] on label "[PERSON_NAME]" at bounding box center [344, 144] width 88 height 18
click at [300, 145] on input "[PERSON_NAME]" at bounding box center [305, 140] width 10 height 10
radio input "true"
click at [324, 217] on div at bounding box center [349, 219] width 134 height 30
select select "8"
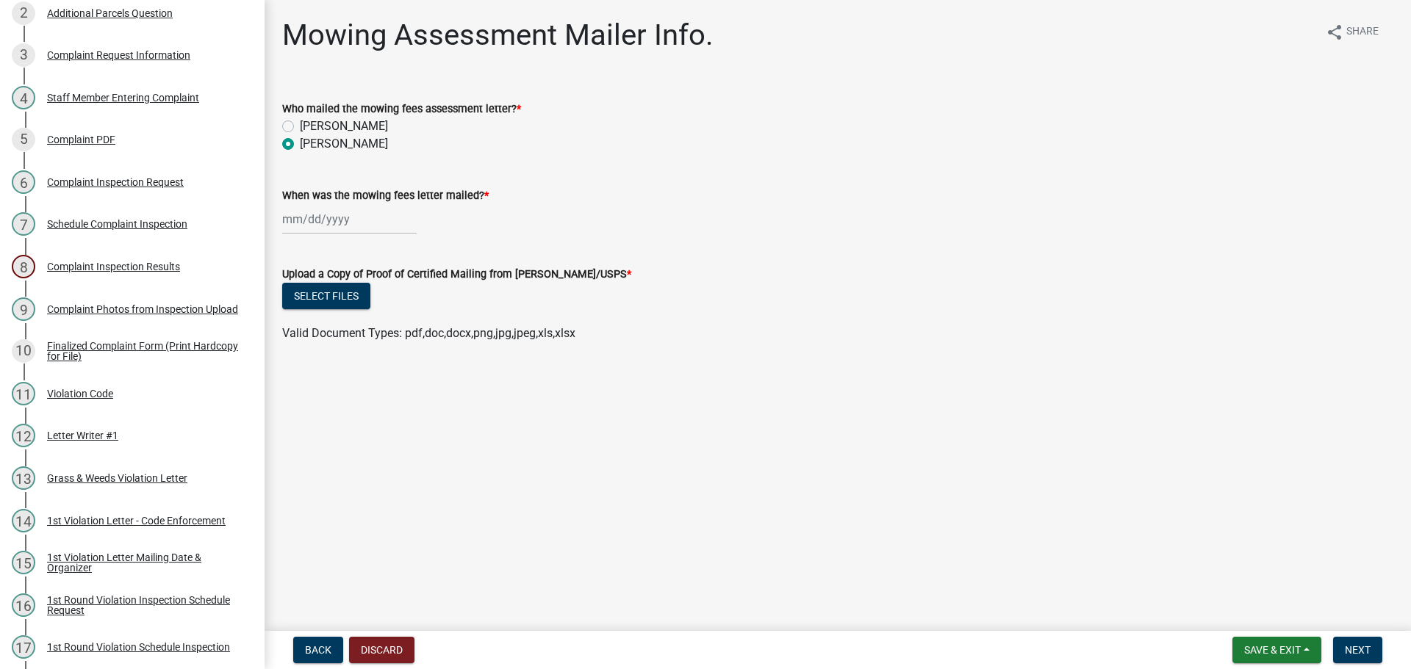
select select "2025"
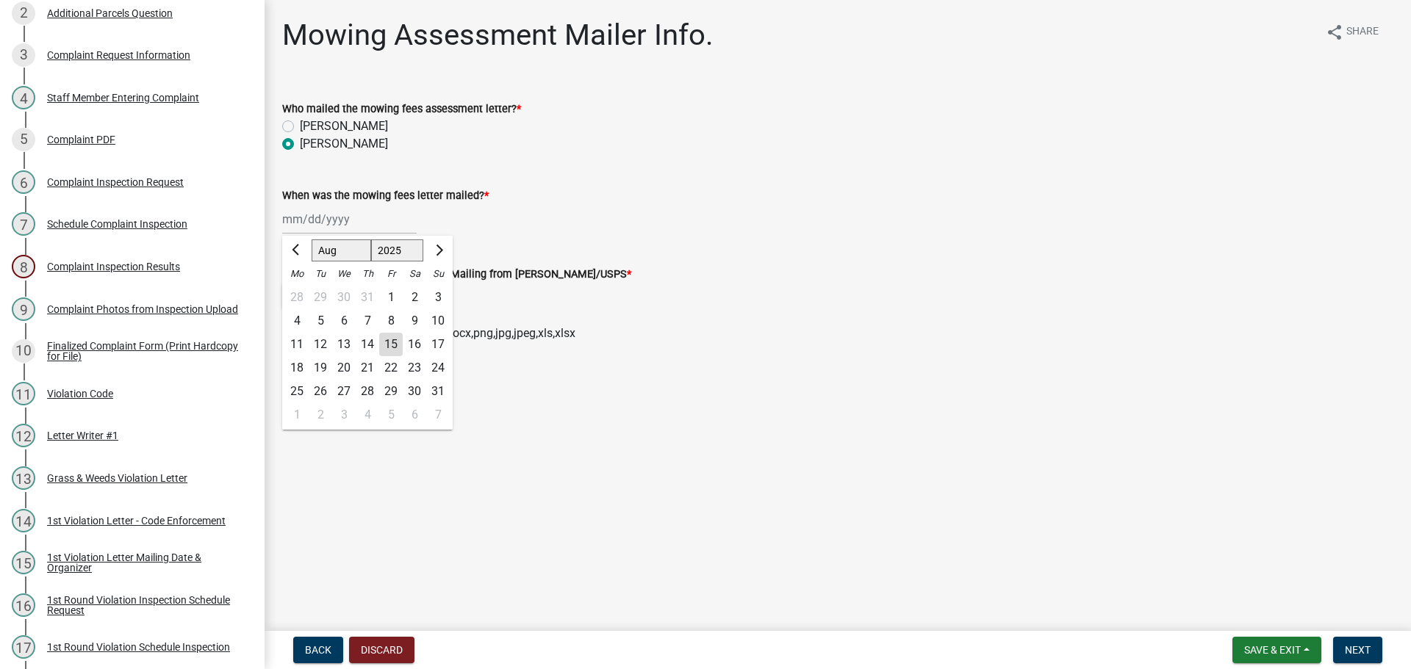
click at [391, 347] on div "15" at bounding box center [391, 345] width 24 height 24
type input "[DATE]"
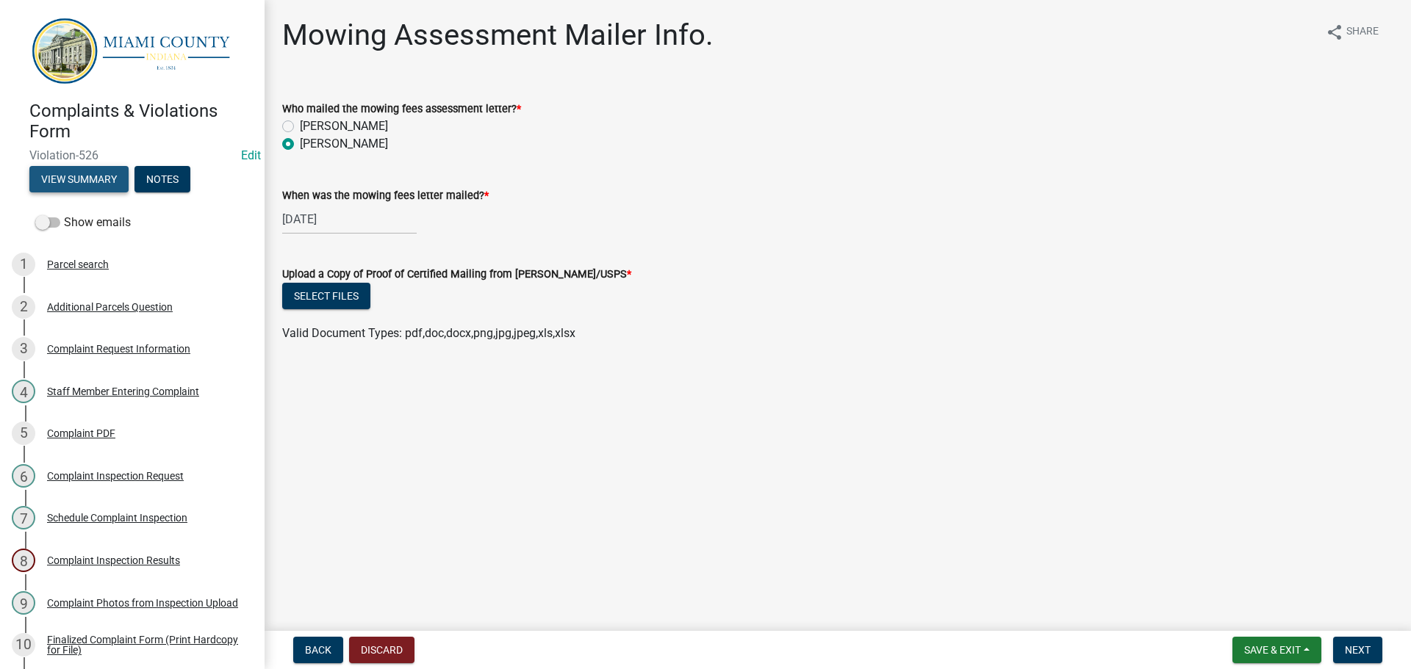
click at [96, 179] on button "View Summary" at bounding box center [78, 179] width 99 height 26
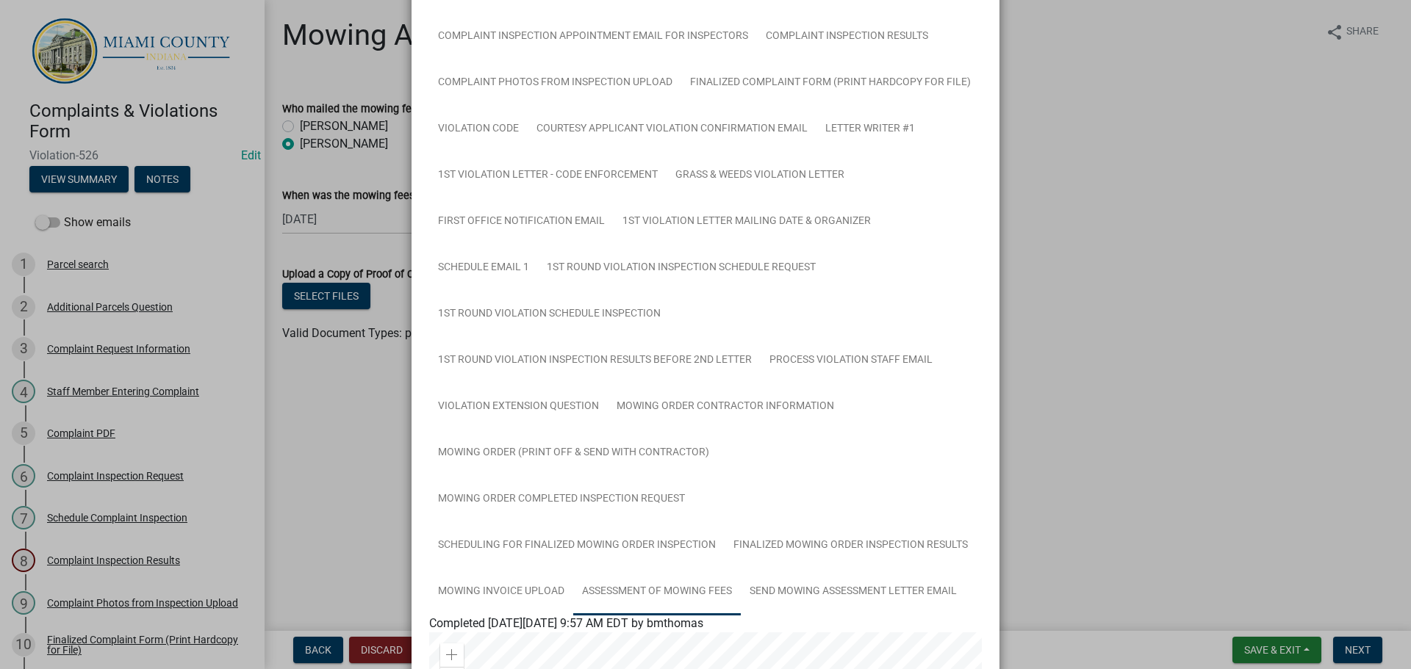
scroll to position [294, 0]
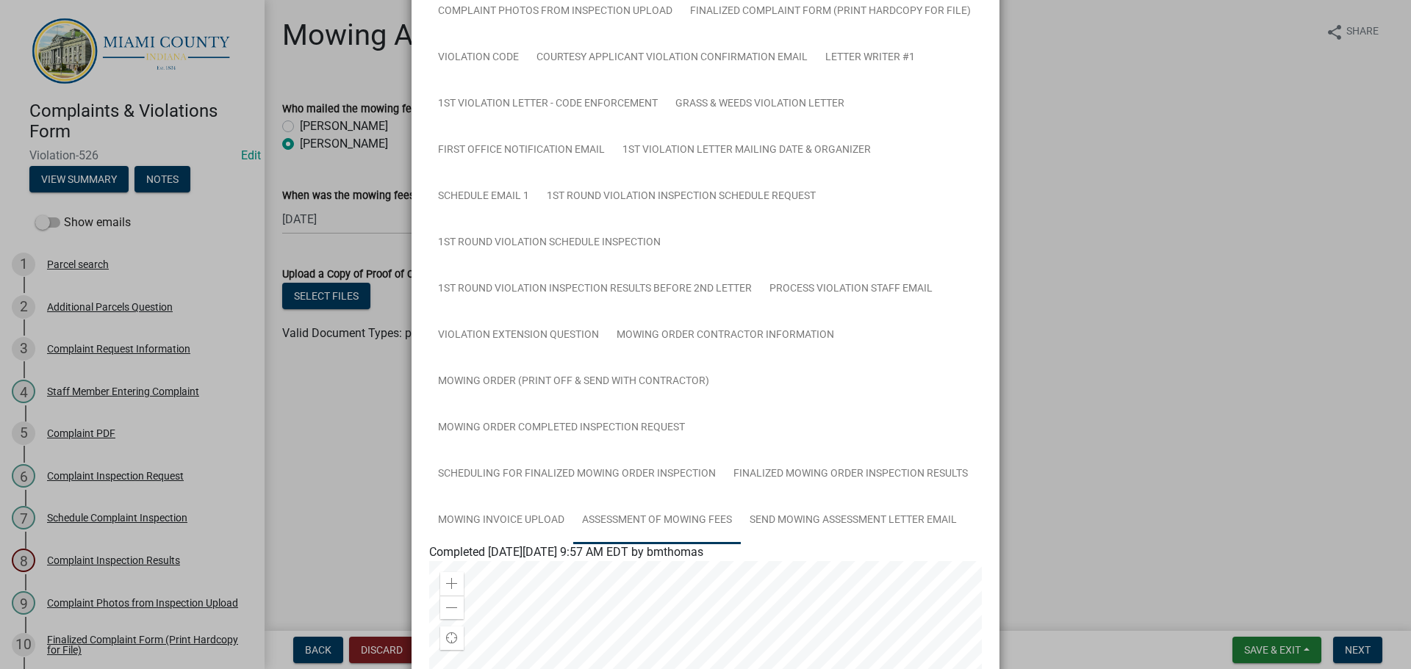
click at [652, 518] on link "Assessment of Mowing Fees" at bounding box center [657, 520] width 168 height 47
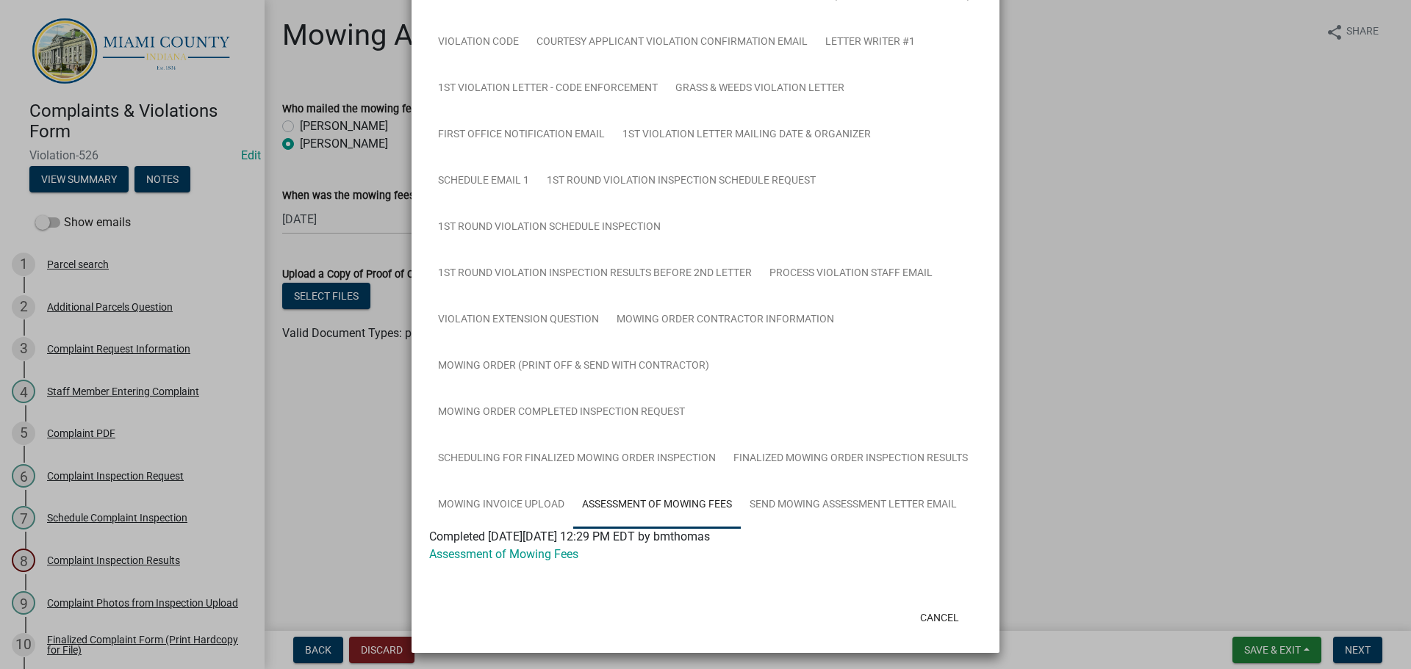
scroll to position [314, 0]
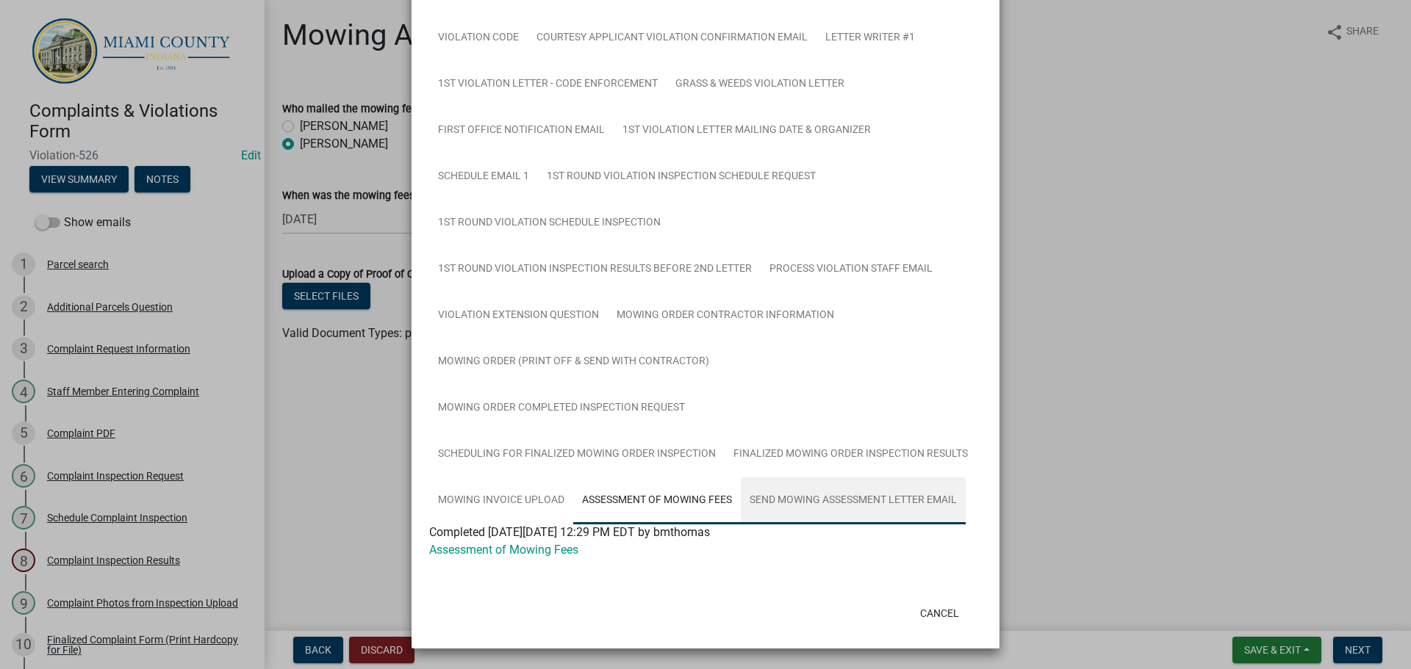
click at [844, 490] on link "Send Mowing Assessment Letter Email" at bounding box center [853, 501] width 225 height 47
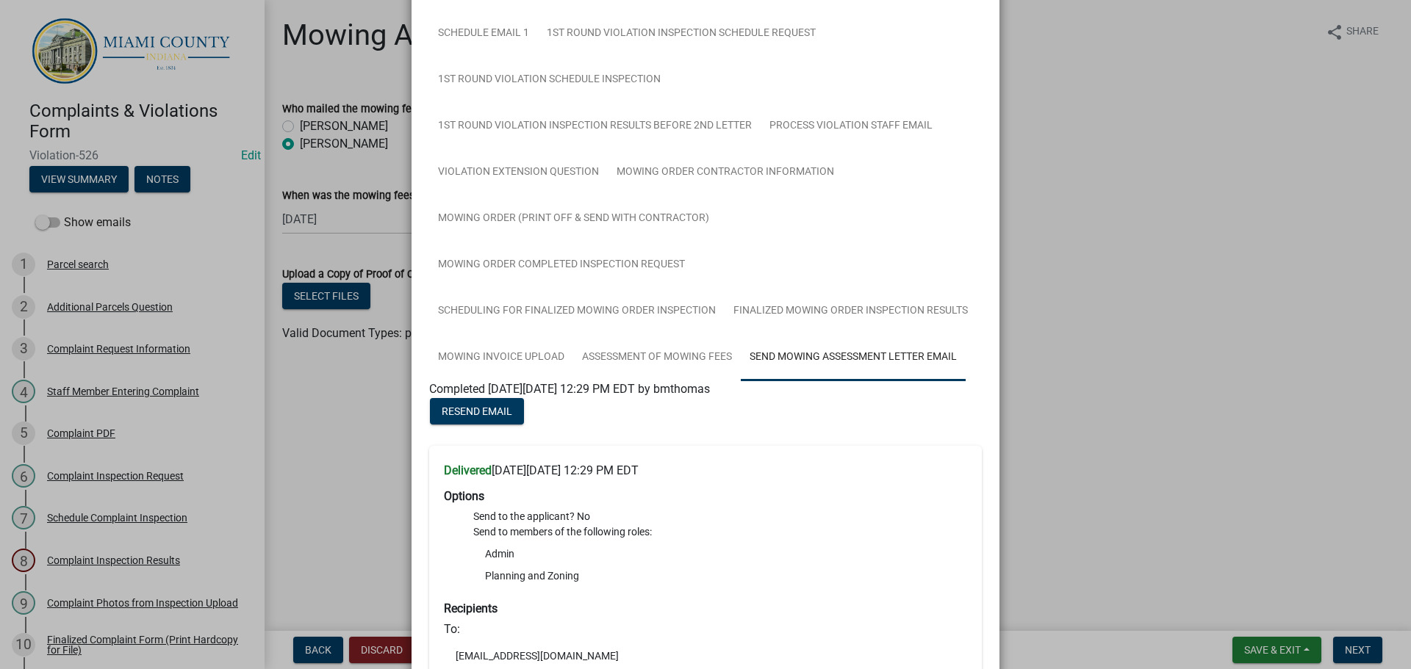
scroll to position [456, 0]
click at [660, 356] on link "Assessment of Mowing Fees" at bounding box center [657, 358] width 168 height 47
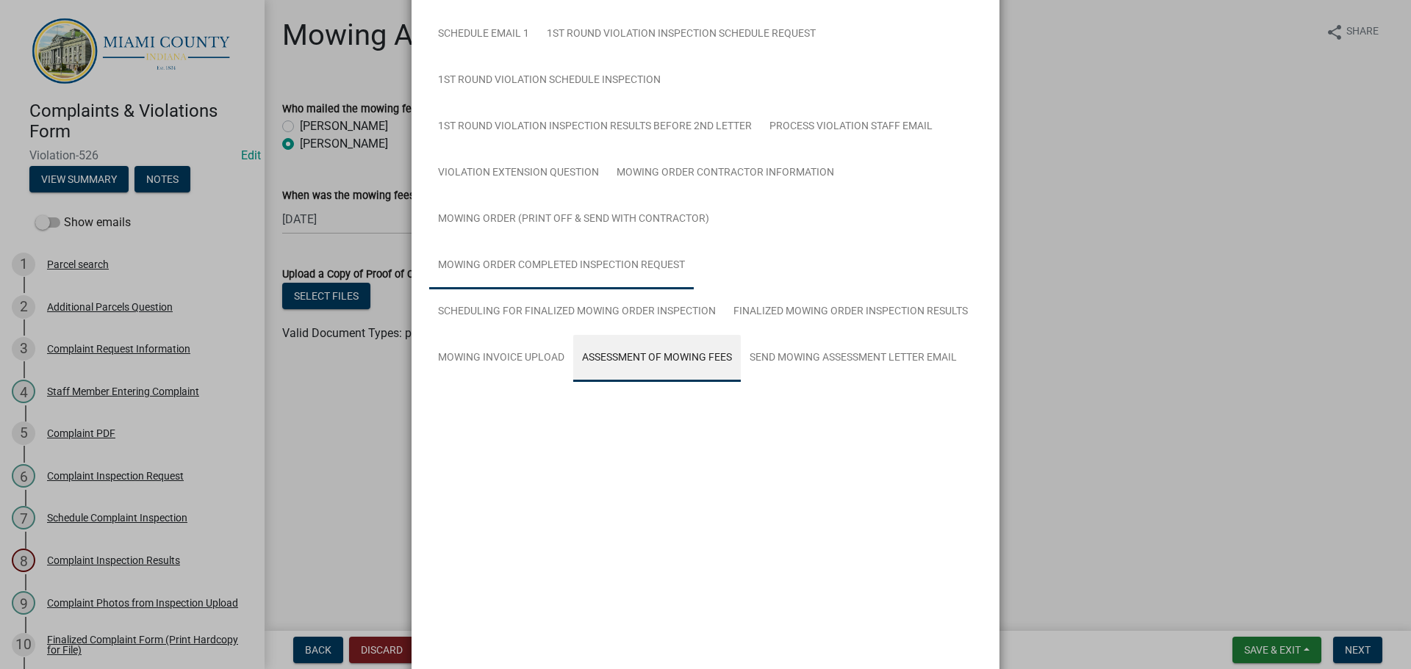
scroll to position [314, 0]
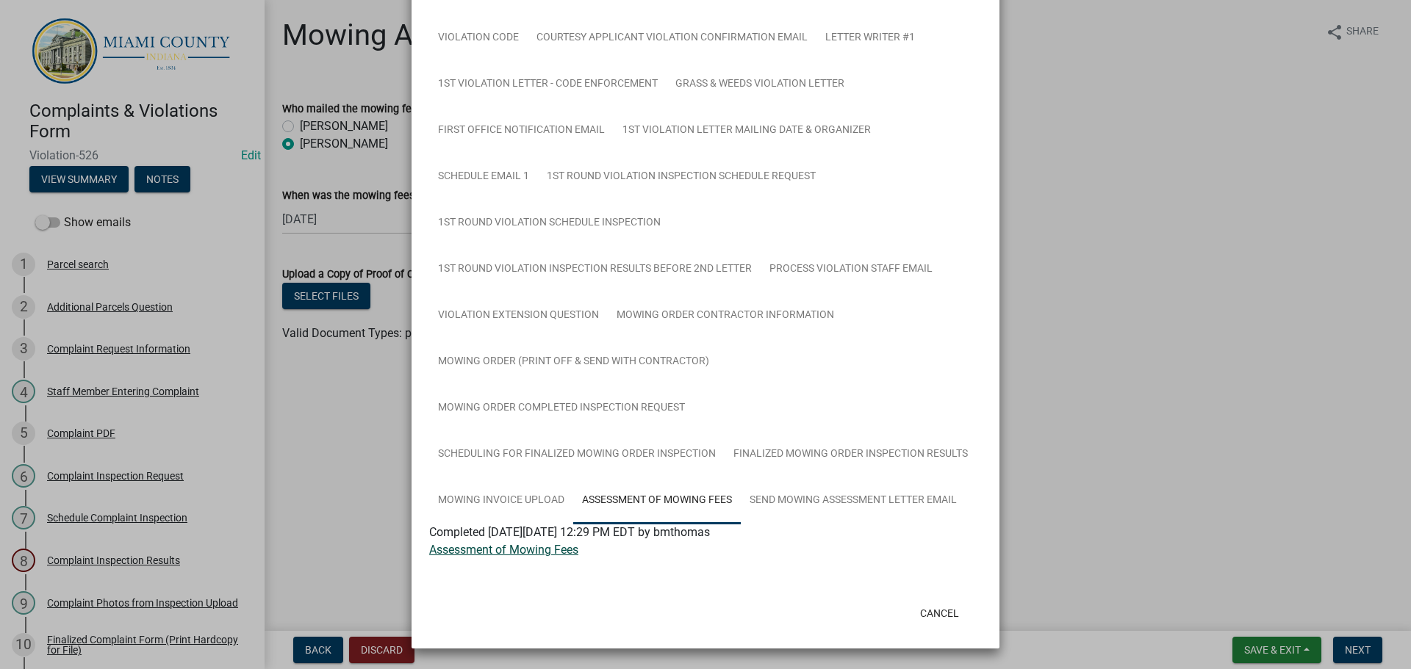
click at [533, 551] on link "Assessment of Mowing Fees" at bounding box center [503, 550] width 149 height 14
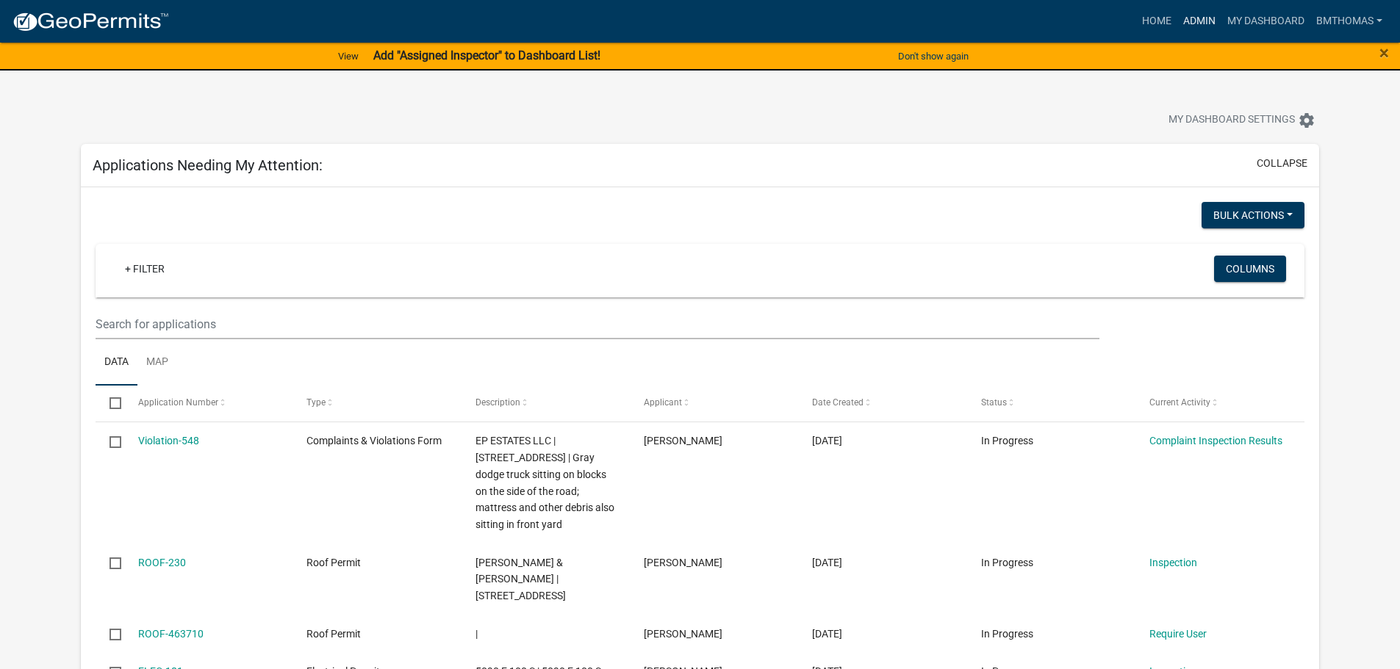
click at [1208, 21] on link "Admin" at bounding box center [1199, 21] width 44 height 28
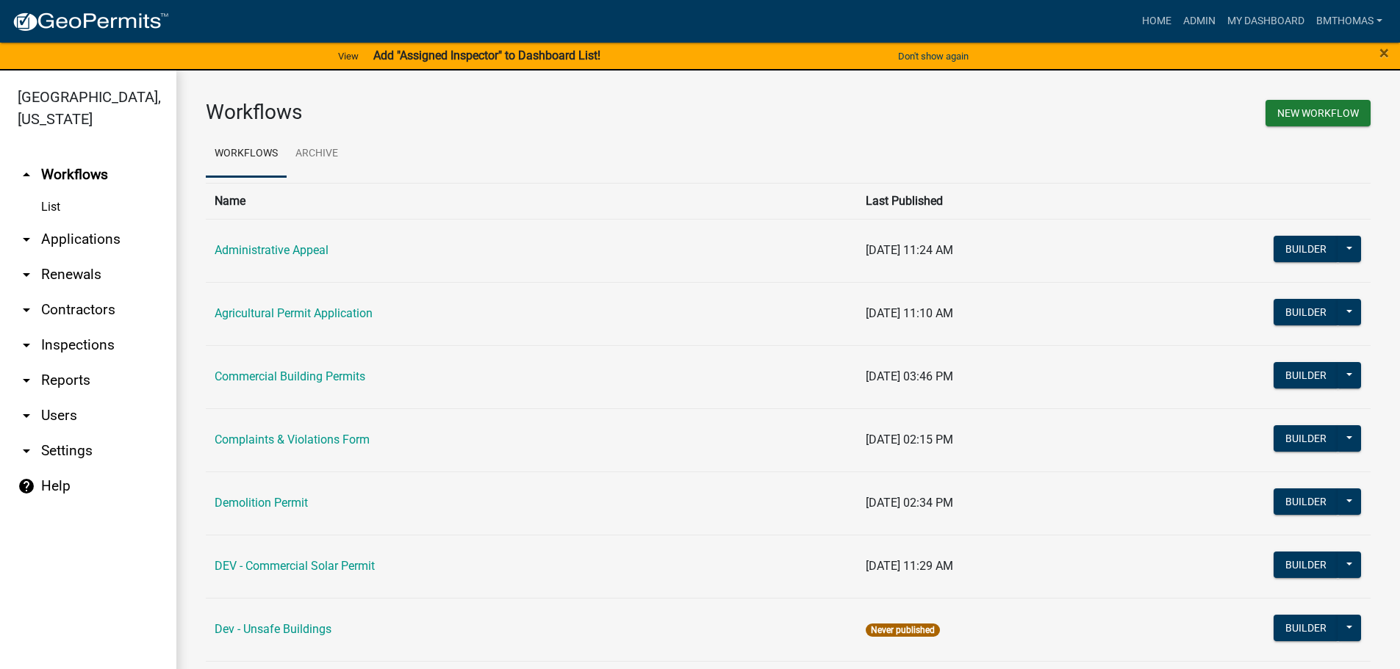
click at [85, 328] on link "arrow_drop_down Inspections" at bounding box center [88, 345] width 176 height 35
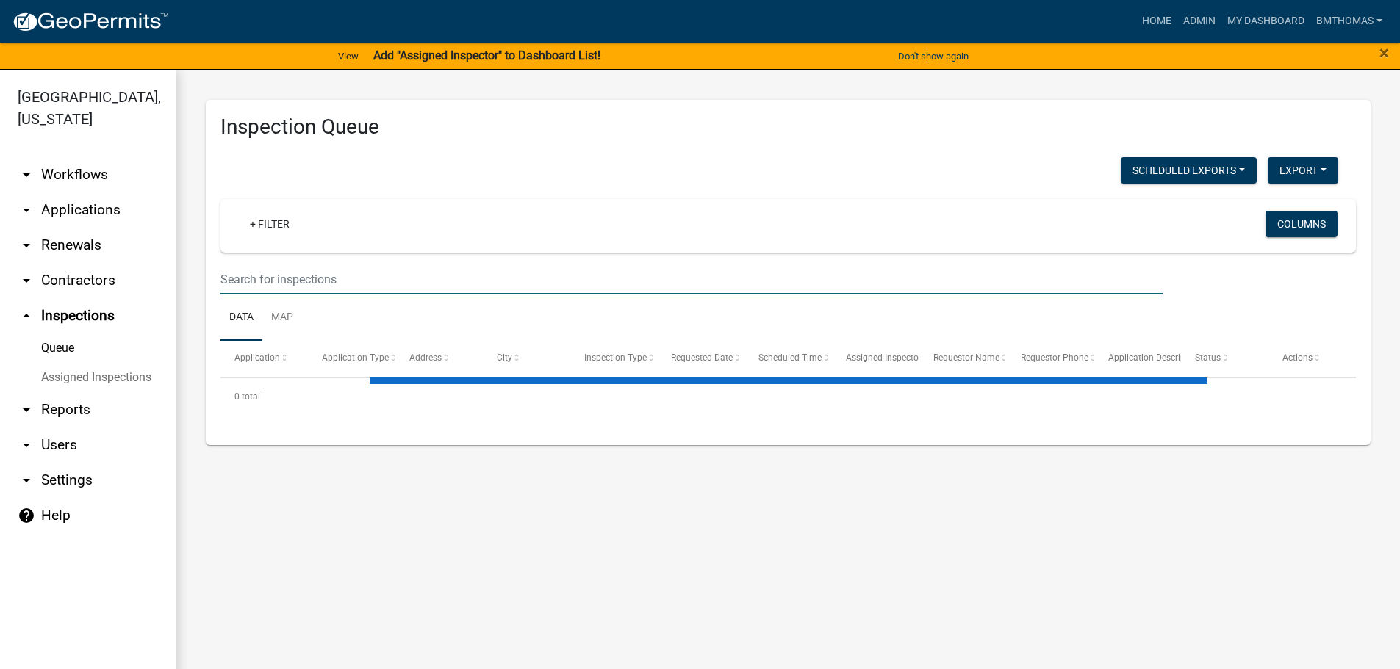
click at [248, 279] on input "text" at bounding box center [691, 280] width 942 height 30
select select "3: 100"
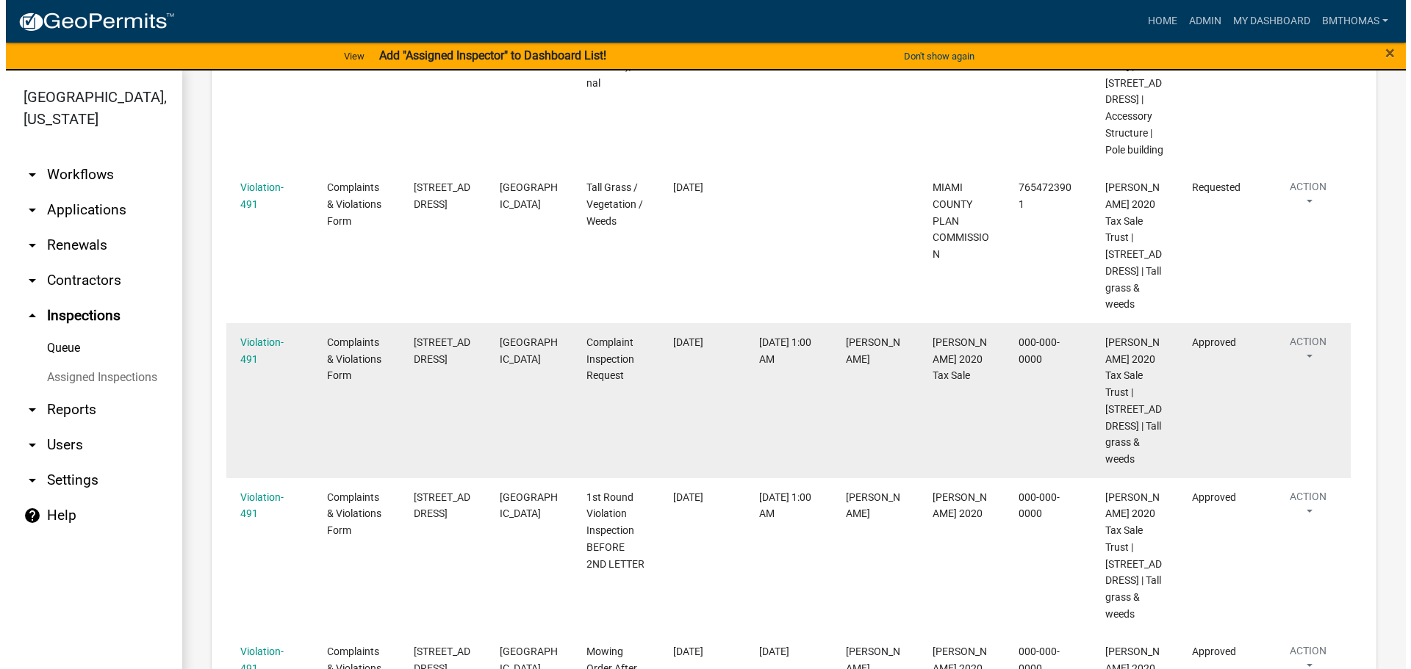
scroll to position [1029, 0]
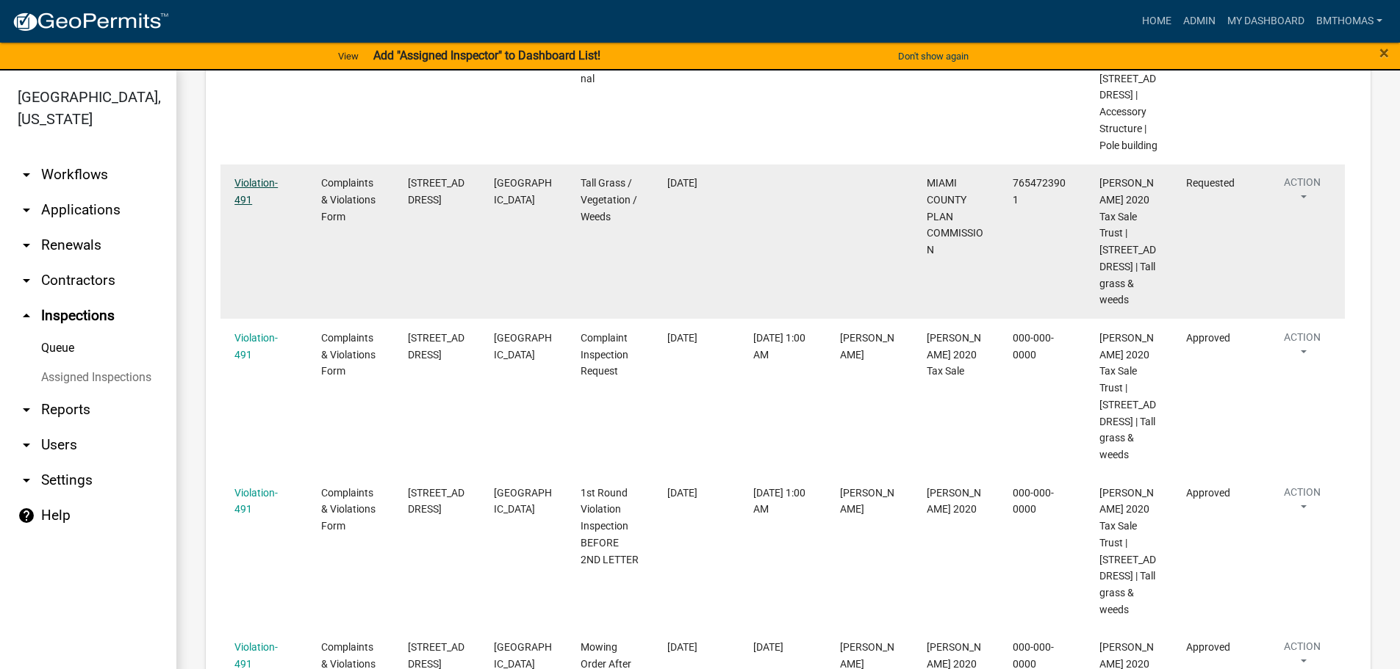
type input "henry"
click at [257, 206] on link "Violation-491" at bounding box center [255, 191] width 43 height 29
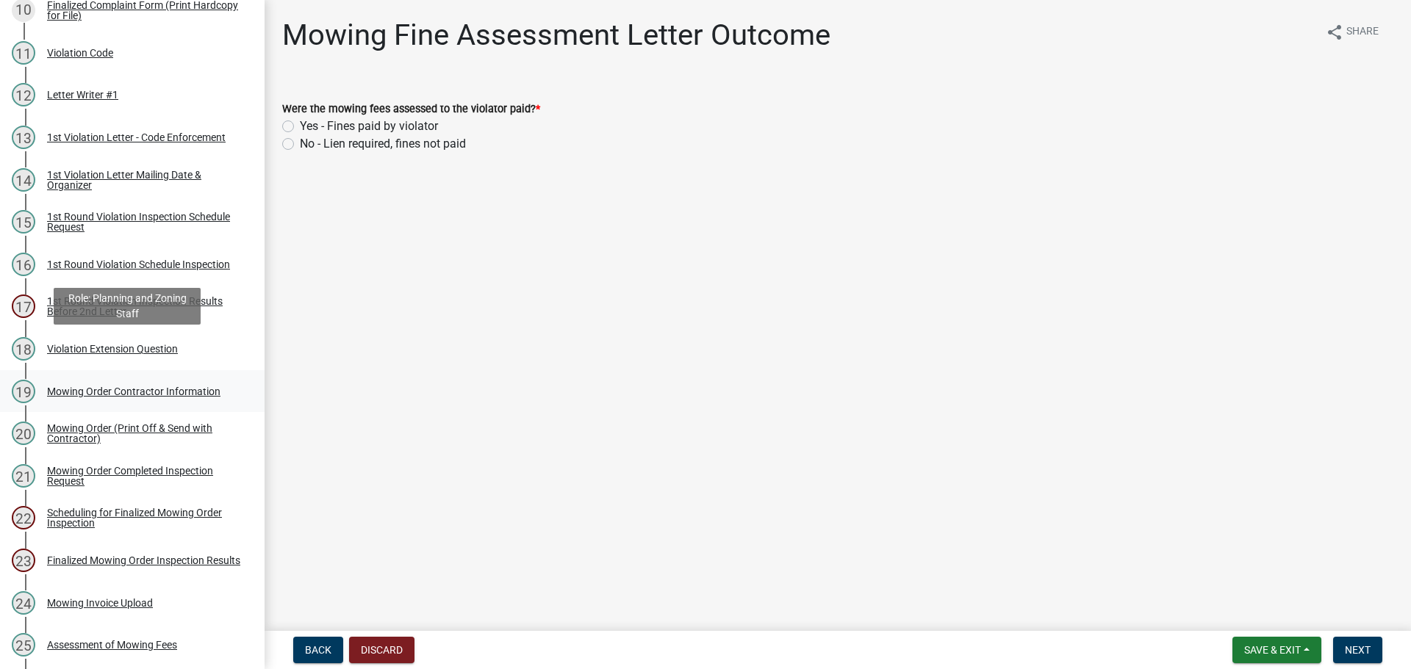
scroll to position [735, 0]
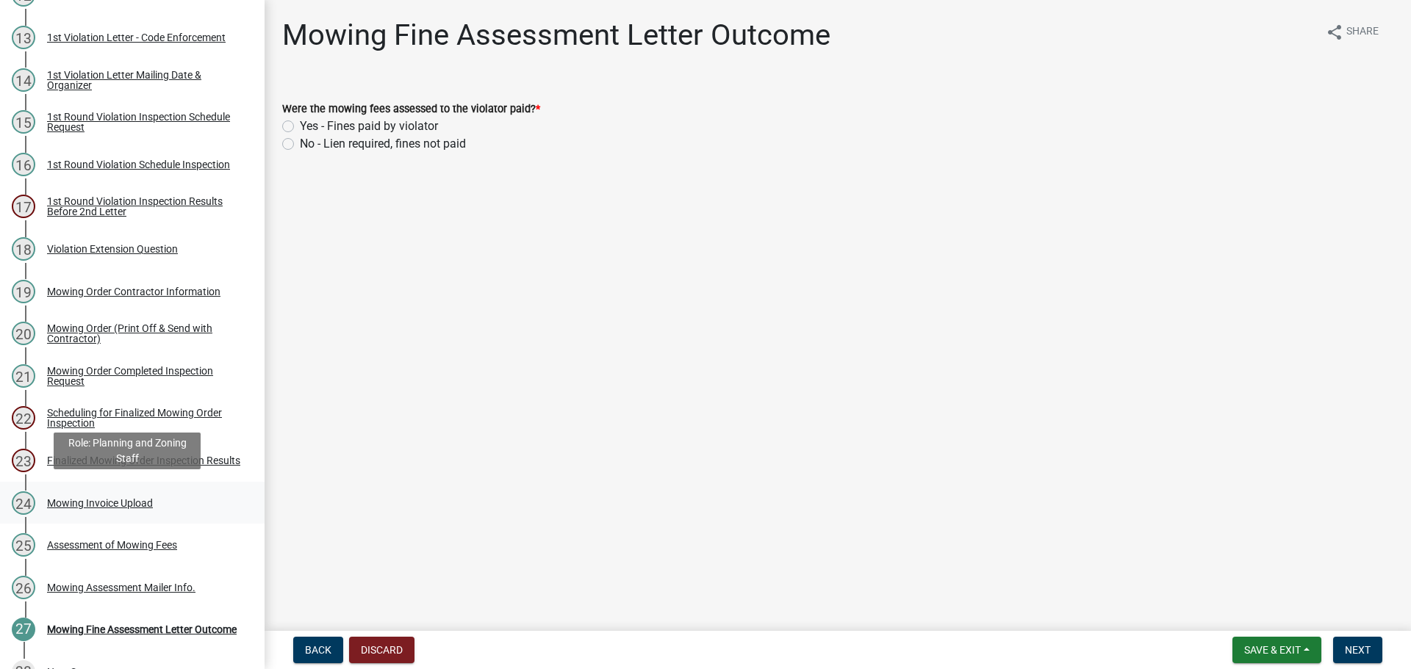
click at [79, 502] on div "Mowing Invoice Upload" at bounding box center [100, 503] width 106 height 10
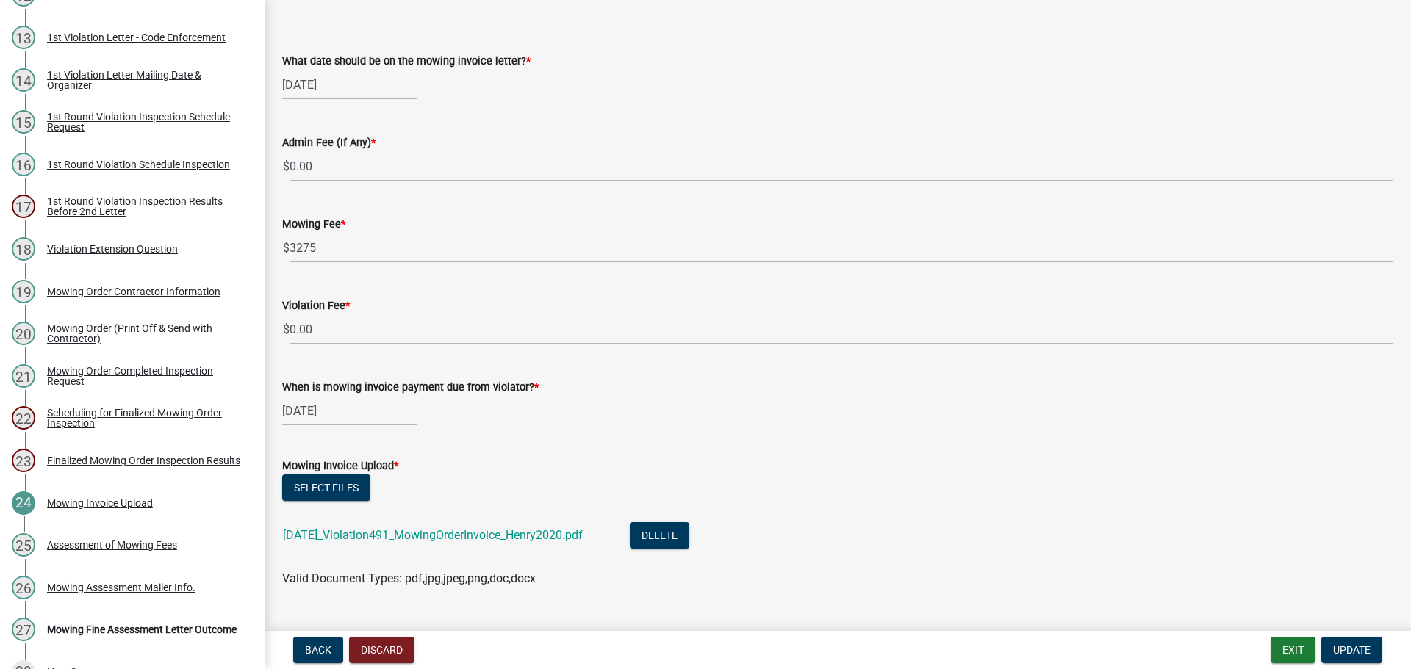
scroll to position [84, 0]
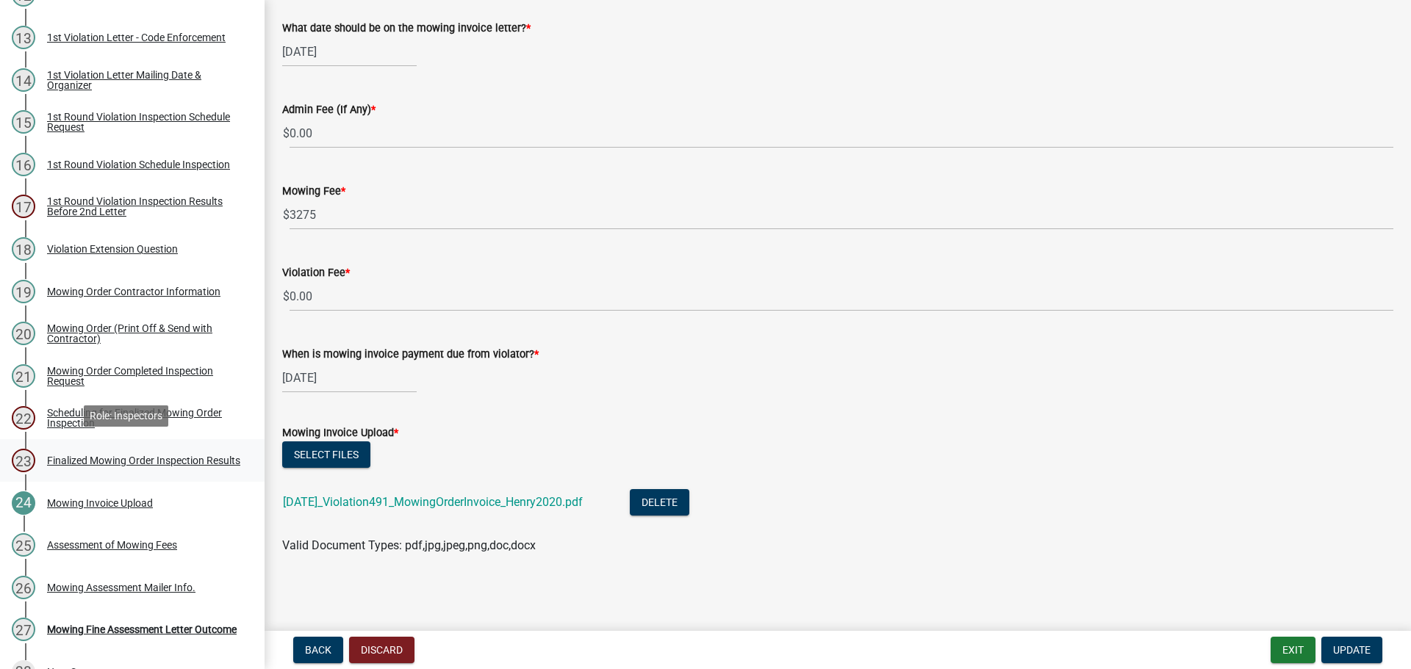
click at [115, 456] on div "Finalized Mowing Order Inspection Results" at bounding box center [143, 461] width 193 height 10
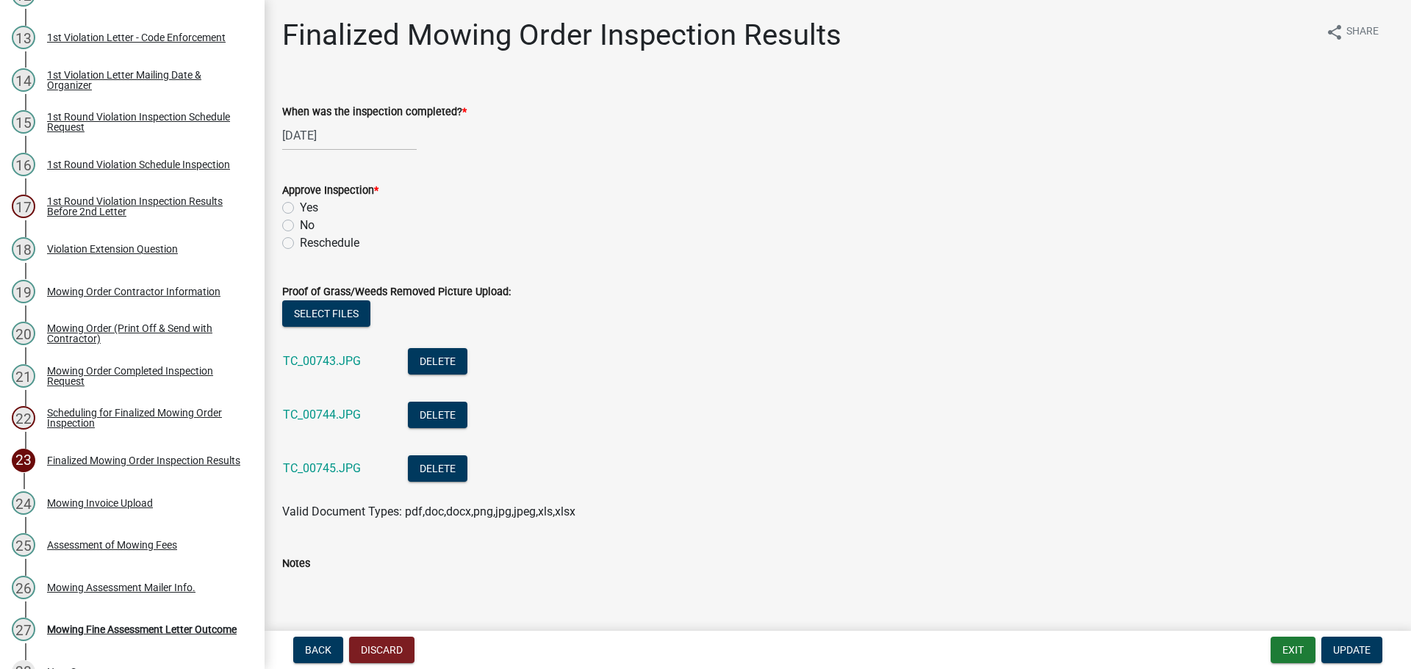
scroll to position [85, 0]
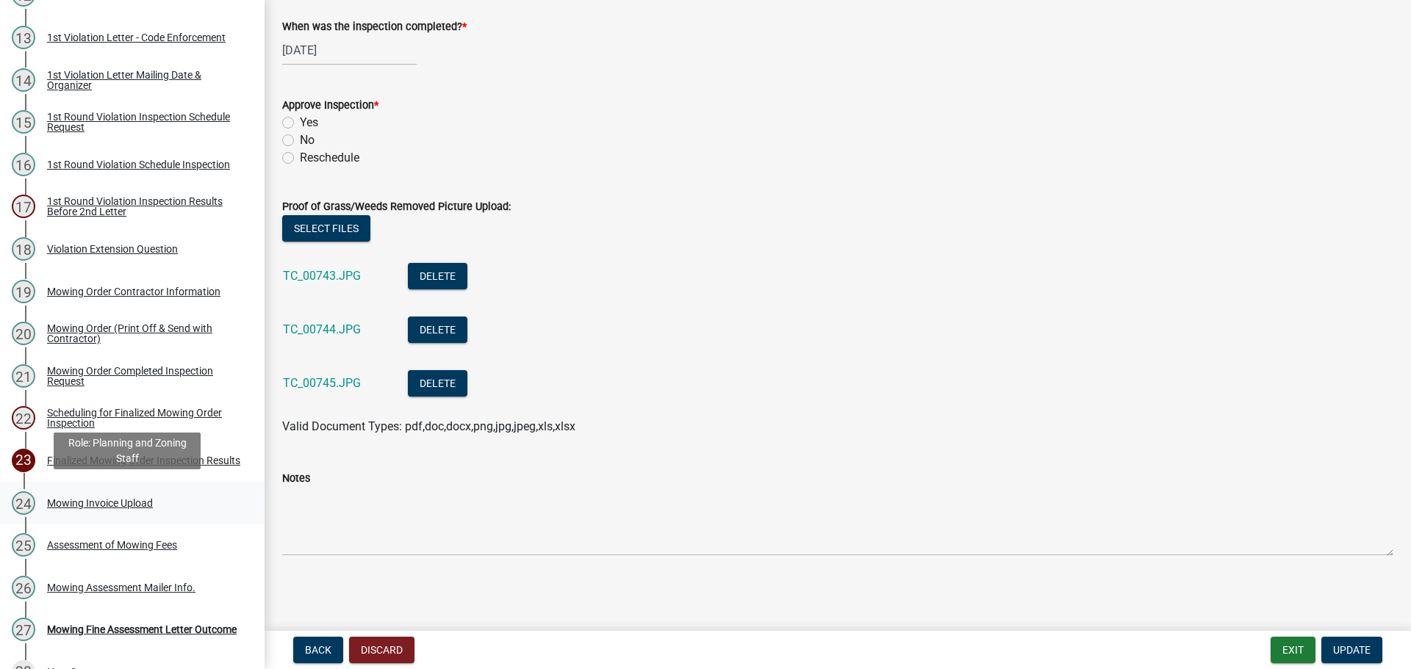
click at [85, 502] on div "Mowing Invoice Upload" at bounding box center [100, 503] width 106 height 10
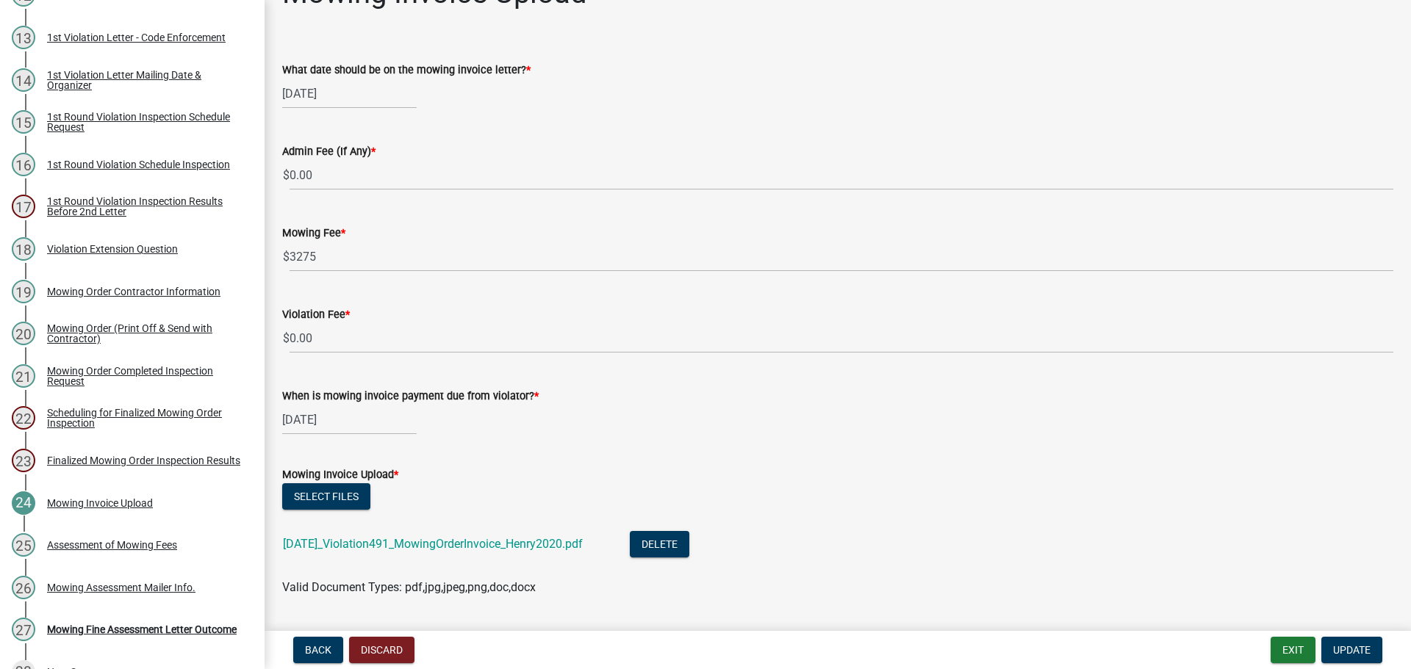
scroll to position [0, 0]
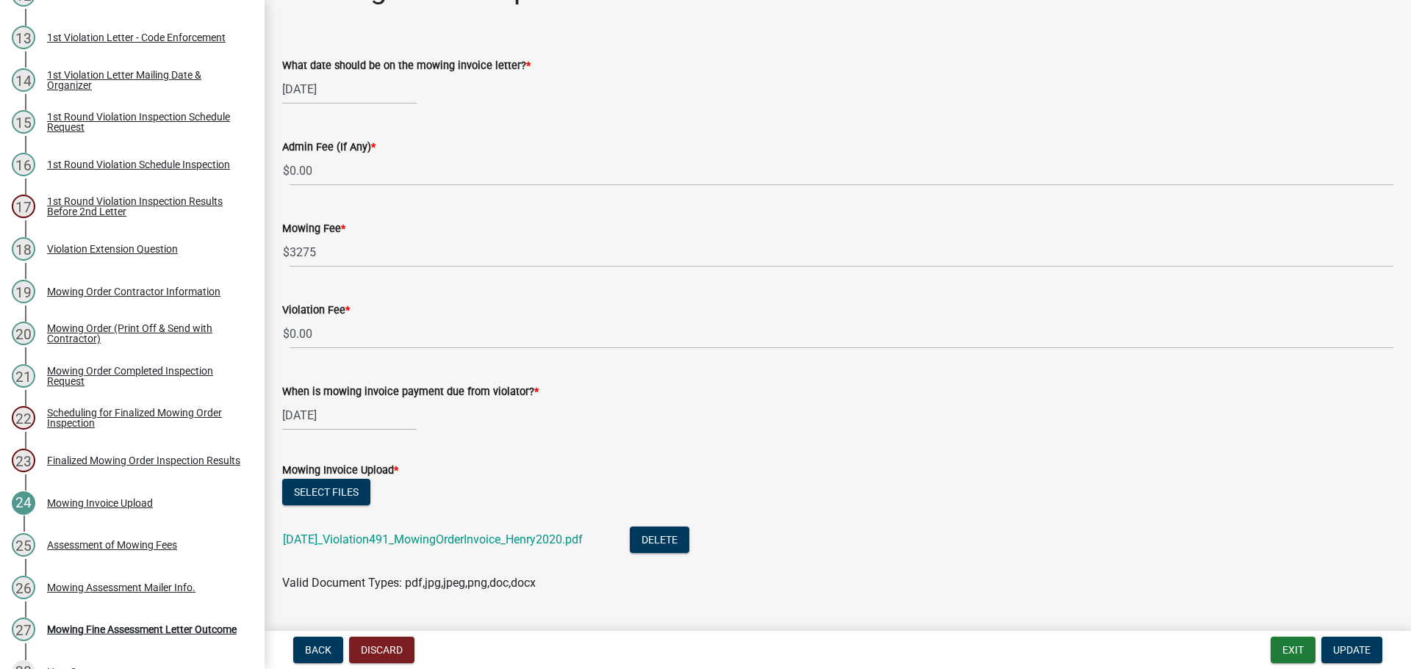
scroll to position [84, 0]
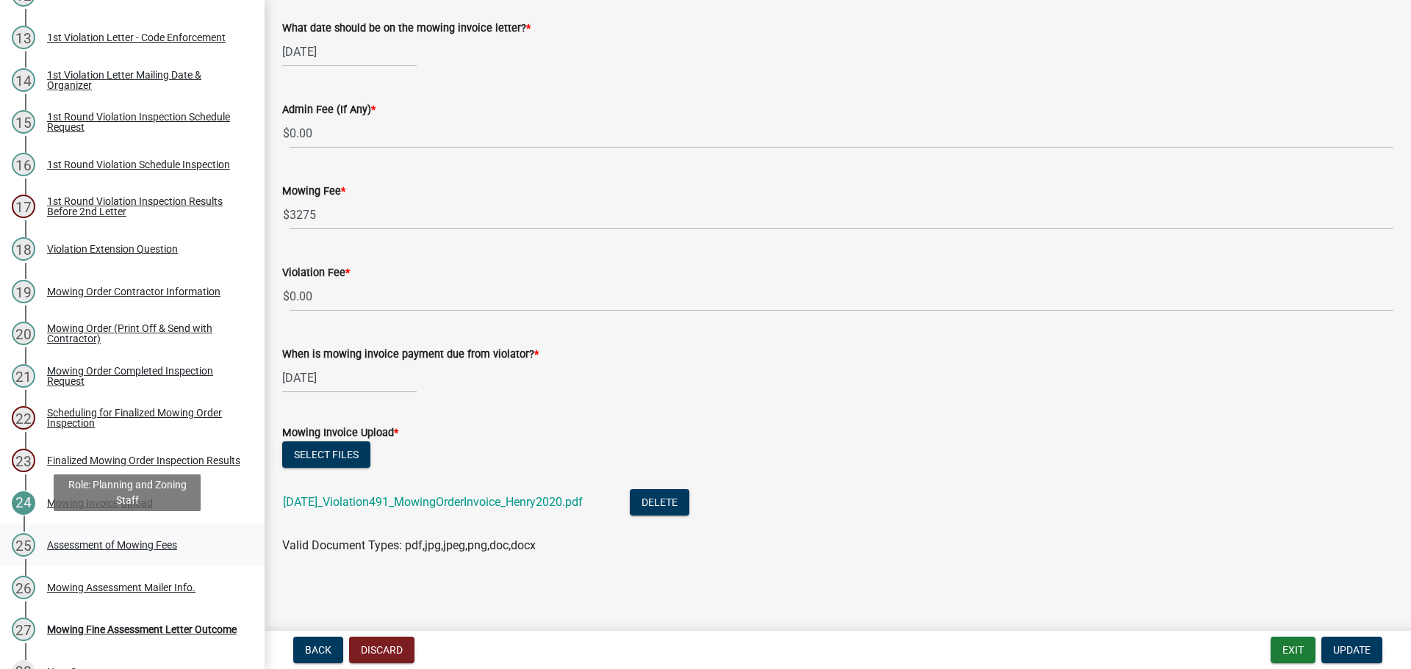
click at [140, 533] on div "25 Assessment of Mowing Fees" at bounding box center [126, 545] width 229 height 24
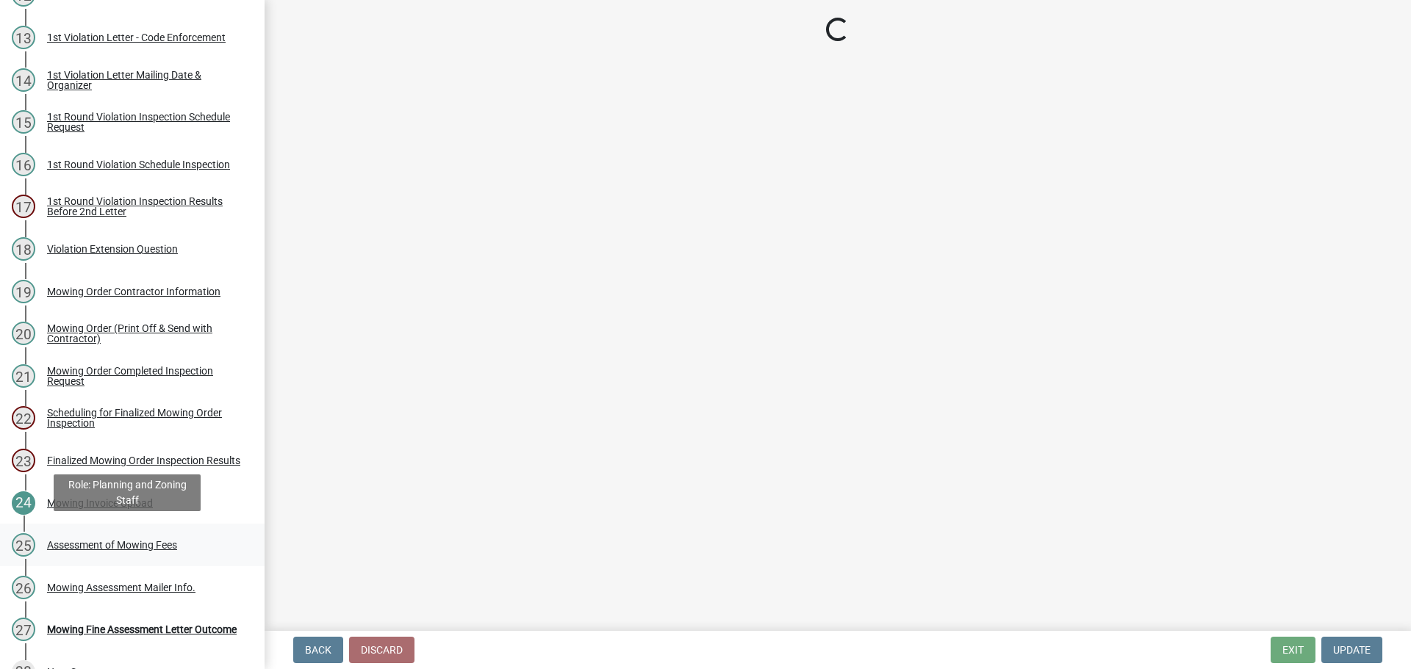
scroll to position [0, 0]
